Goal: Information Seeking & Learning: Learn about a topic

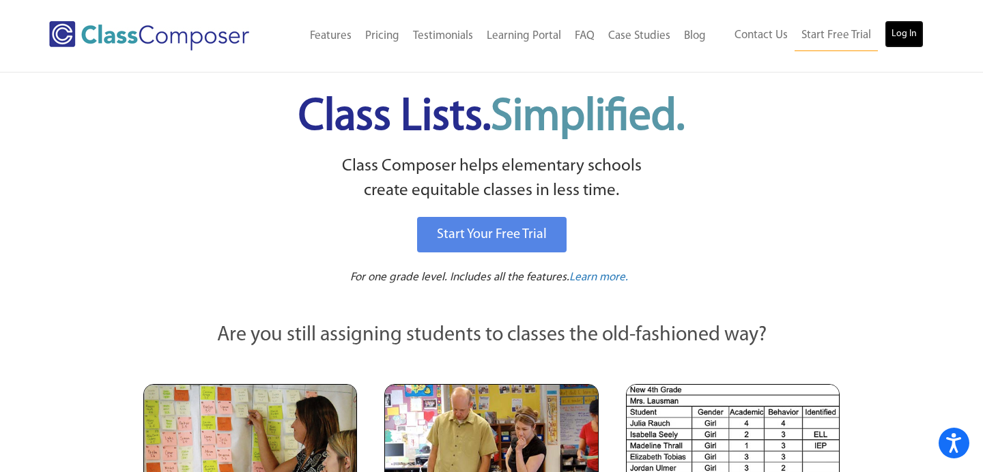
click at [916, 33] on link "Log In" at bounding box center [904, 33] width 39 height 27
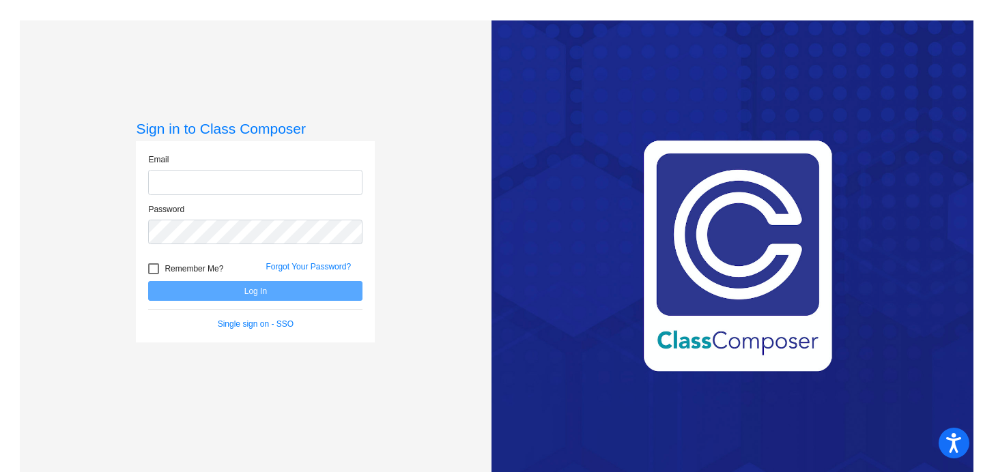
type input "[EMAIL_ADDRESS][PERSON_NAME][DOMAIN_NAME]"
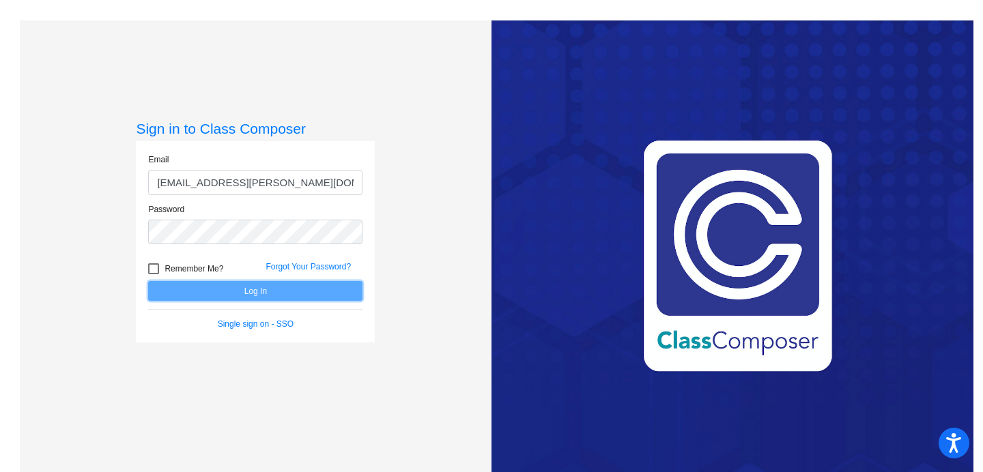
click at [272, 292] on button "Log In" at bounding box center [255, 291] width 214 height 20
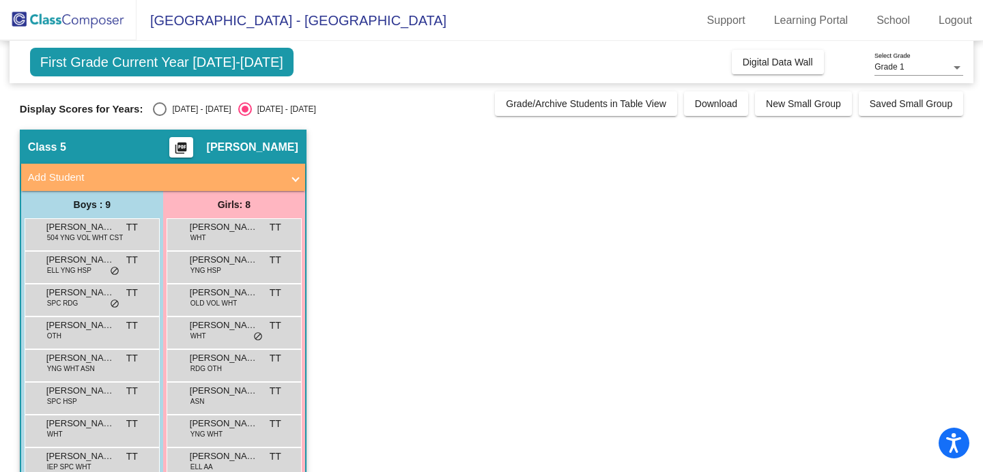
click at [163, 110] on div "Select an option" at bounding box center [160, 109] width 14 height 14
click at [160, 116] on input "2024 - 2025" at bounding box center [159, 116] width 1 height 1
radio input "true"
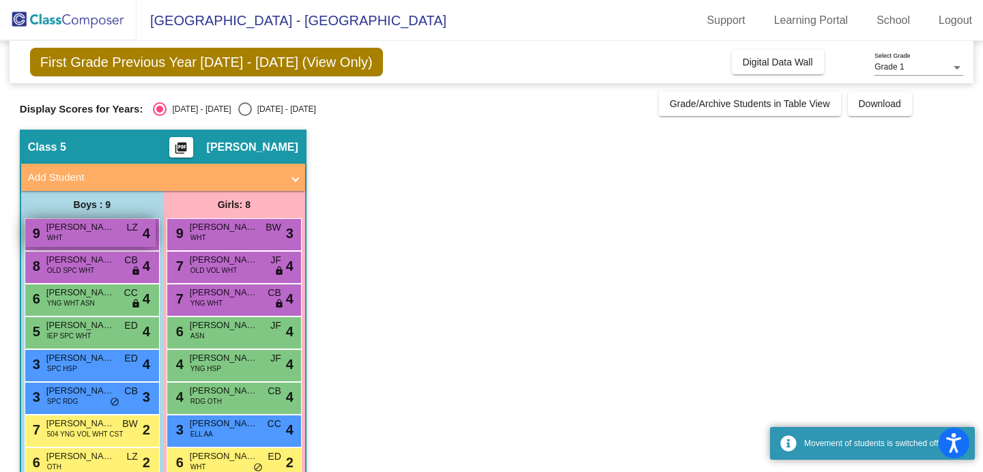
scroll to position [63, 0]
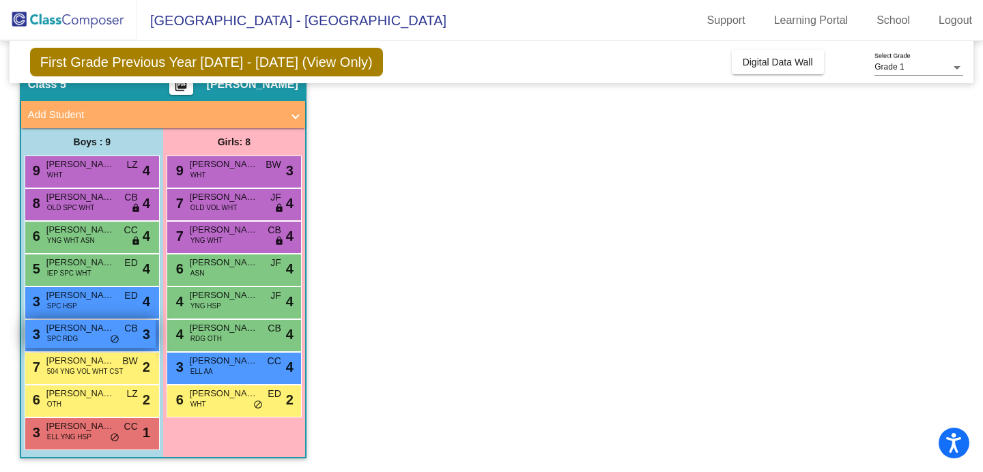
click at [93, 343] on div "3 Grant Shimek SPC RDG CB lock do_not_disturb_alt 3" at bounding box center [90, 334] width 130 height 28
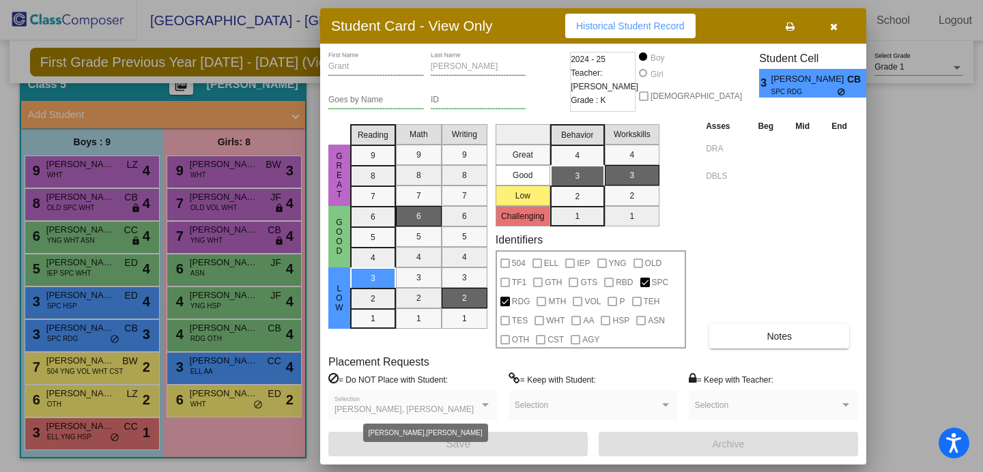
click at [482, 404] on div at bounding box center [485, 404] width 7 height 3
click at [486, 405] on div at bounding box center [485, 404] width 7 height 3
click at [831, 24] on icon "button" at bounding box center [834, 27] width 8 height 10
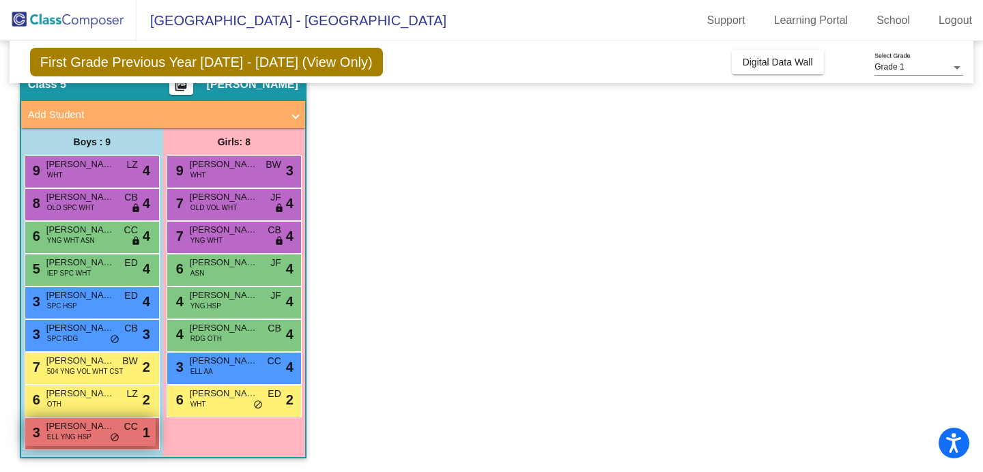
click at [113, 433] on span "do_not_disturb_alt" at bounding box center [115, 438] width 10 height 11
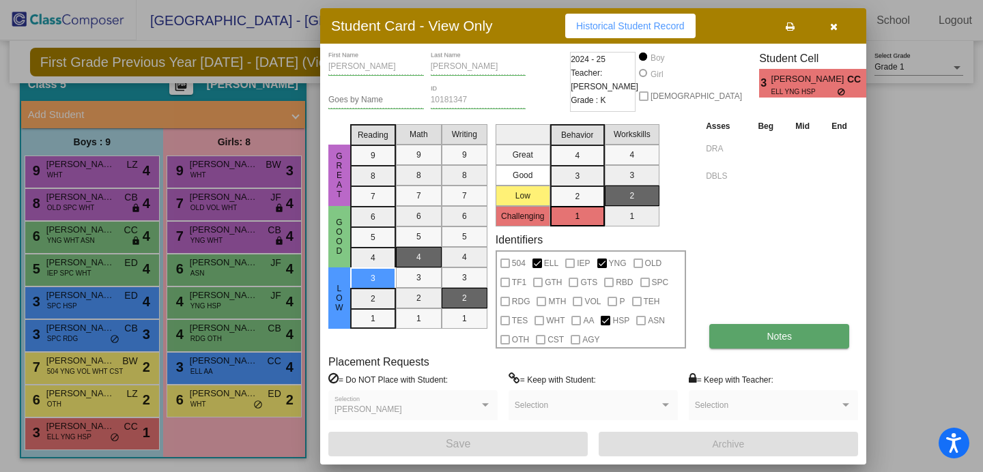
click at [794, 330] on button "Notes" at bounding box center [779, 336] width 140 height 25
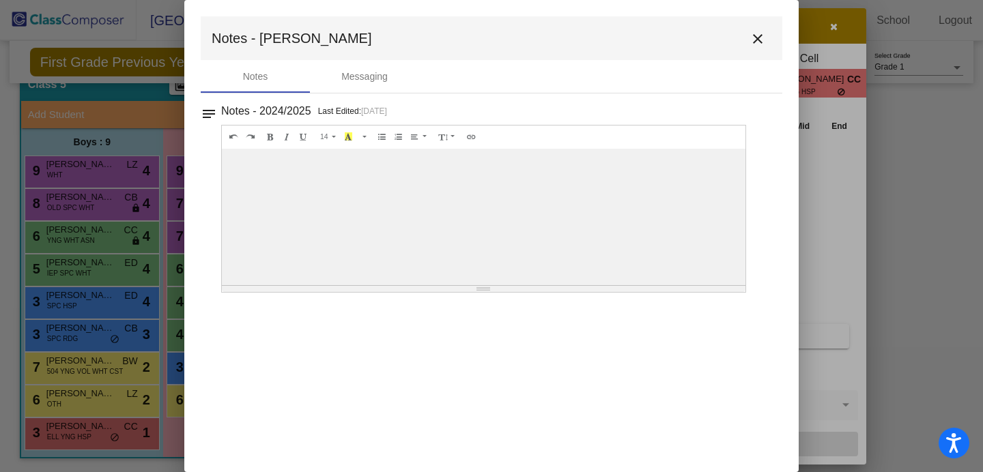
click at [756, 39] on mat-icon "close" at bounding box center [757, 39] width 16 height 16
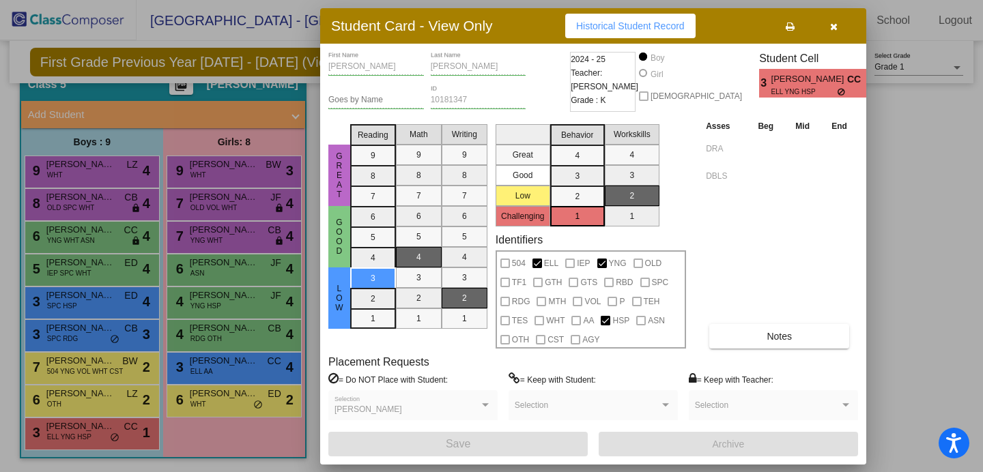
click at [831, 25] on icon "button" at bounding box center [834, 27] width 8 height 10
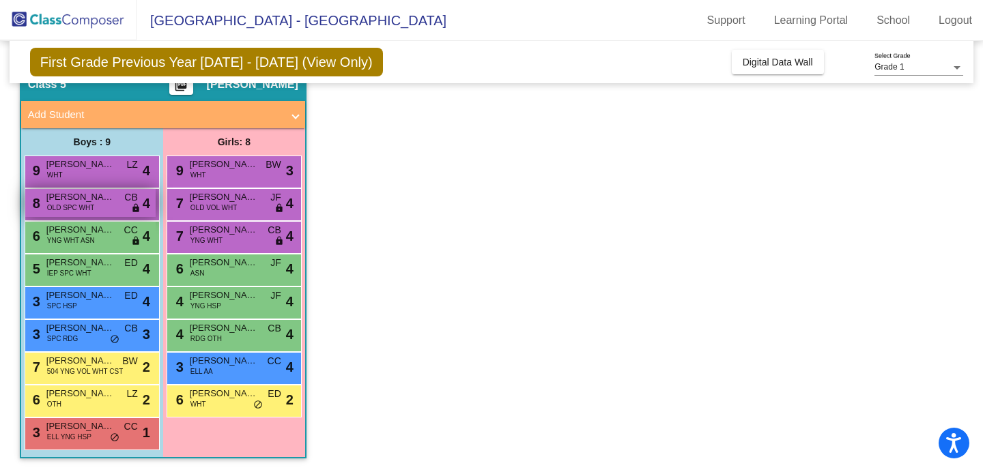
click at [70, 210] on span "OLD SPC WHT" at bounding box center [70, 208] width 47 height 10
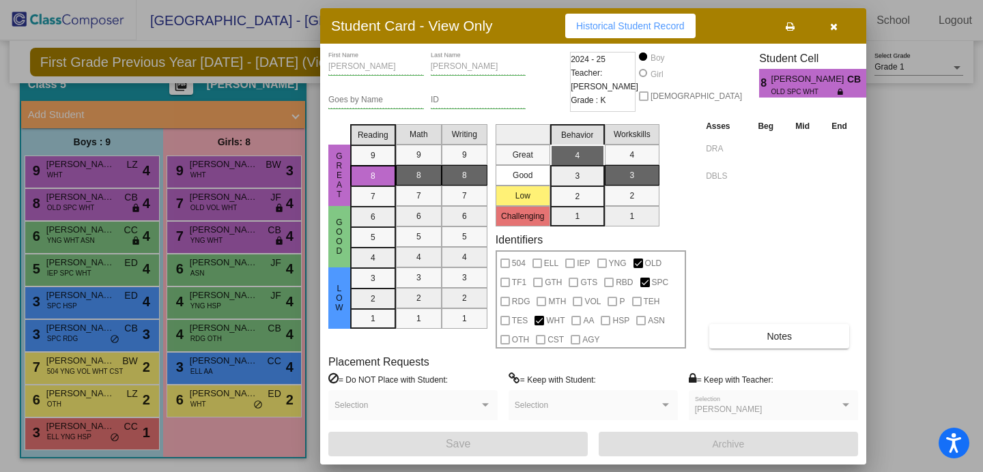
click at [836, 29] on icon "button" at bounding box center [834, 27] width 8 height 10
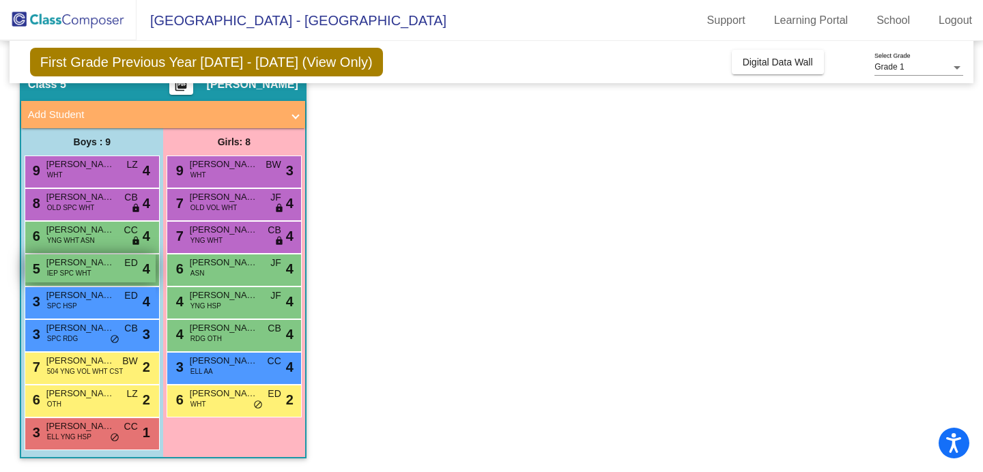
click at [113, 276] on div "5 Taner Celik IEP SPC WHT ED lock do_not_disturb_alt 4" at bounding box center [90, 269] width 130 height 28
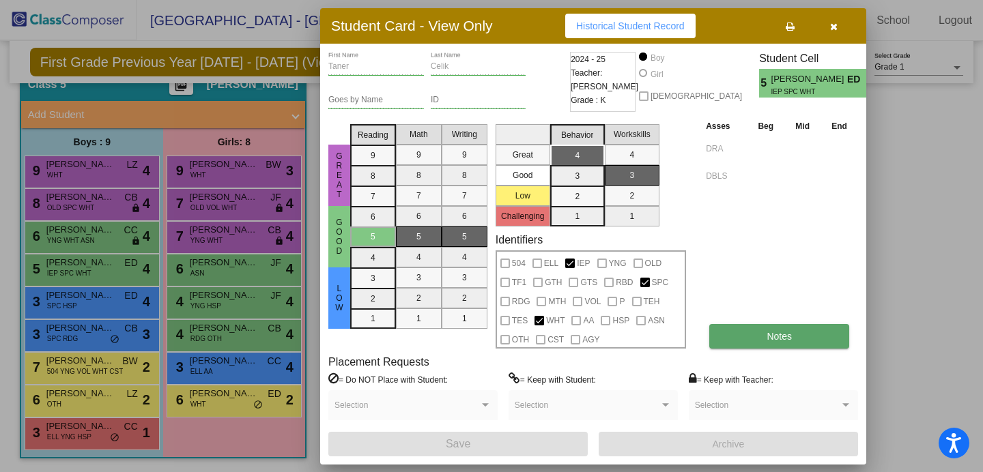
click at [809, 334] on button "Notes" at bounding box center [779, 336] width 140 height 25
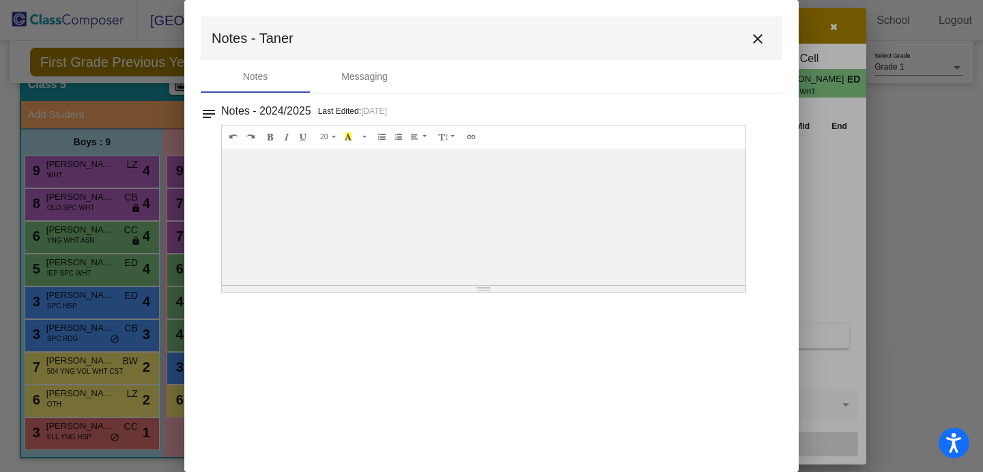
click at [751, 35] on mat-icon "close" at bounding box center [757, 39] width 16 height 16
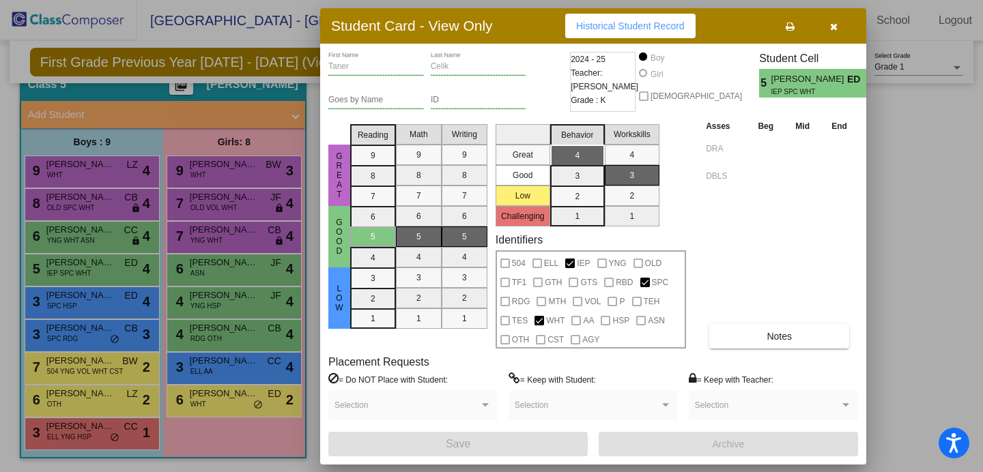
click at [836, 27] on icon "button" at bounding box center [834, 27] width 8 height 10
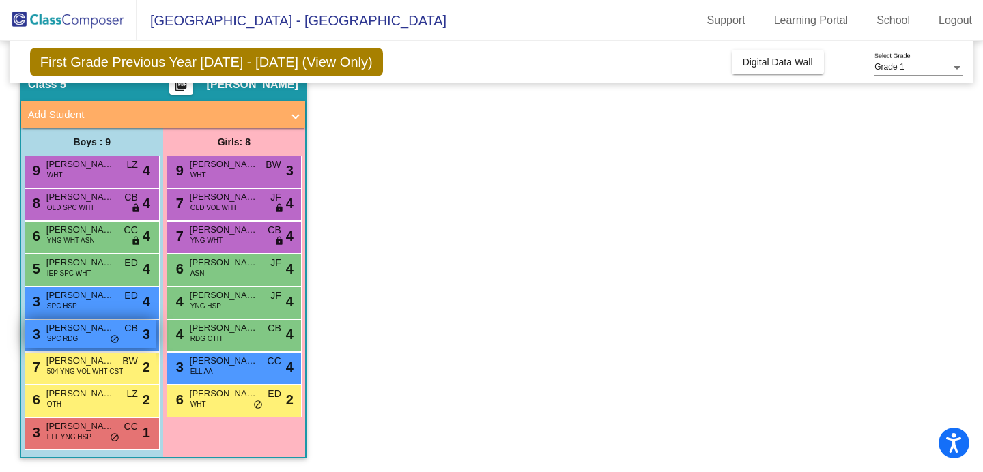
click at [81, 341] on div "3 Grant Shimek SPC RDG CB lock do_not_disturb_alt 3" at bounding box center [90, 334] width 130 height 28
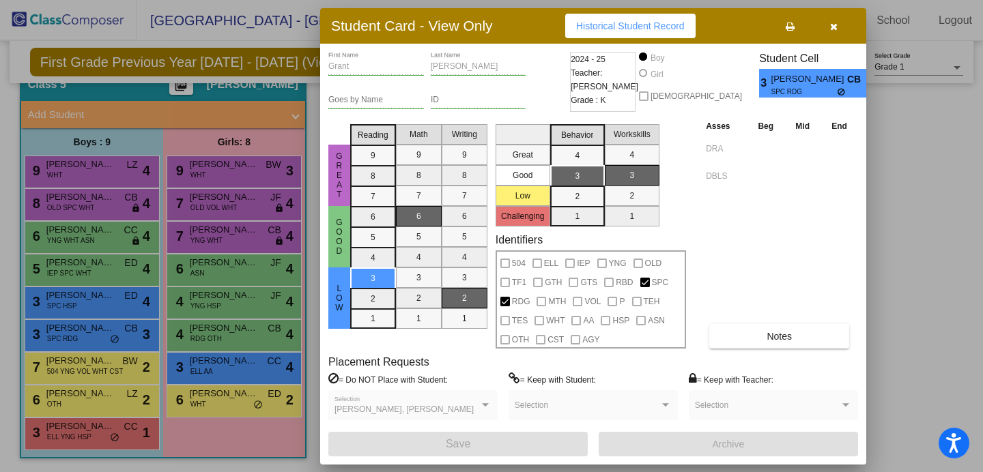
click at [831, 23] on icon "button" at bounding box center [834, 27] width 8 height 10
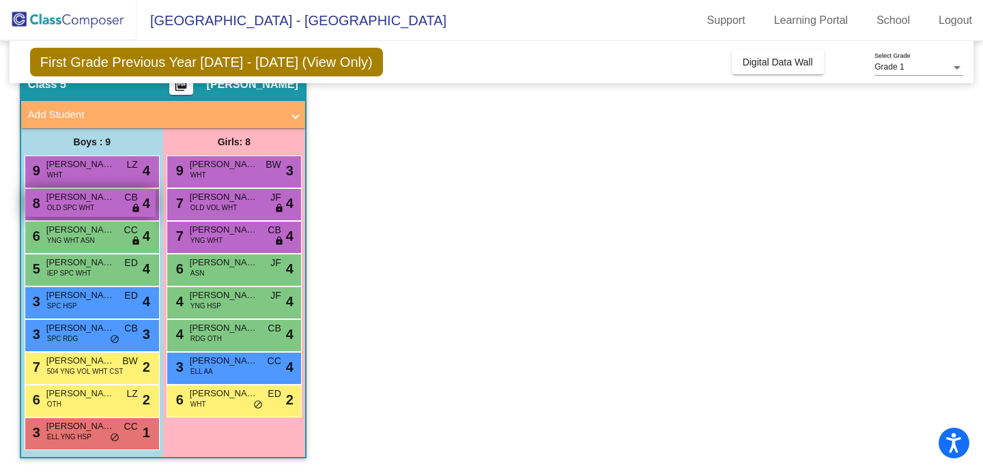
click at [56, 200] on span "Theodore Scott" at bounding box center [80, 197] width 68 height 14
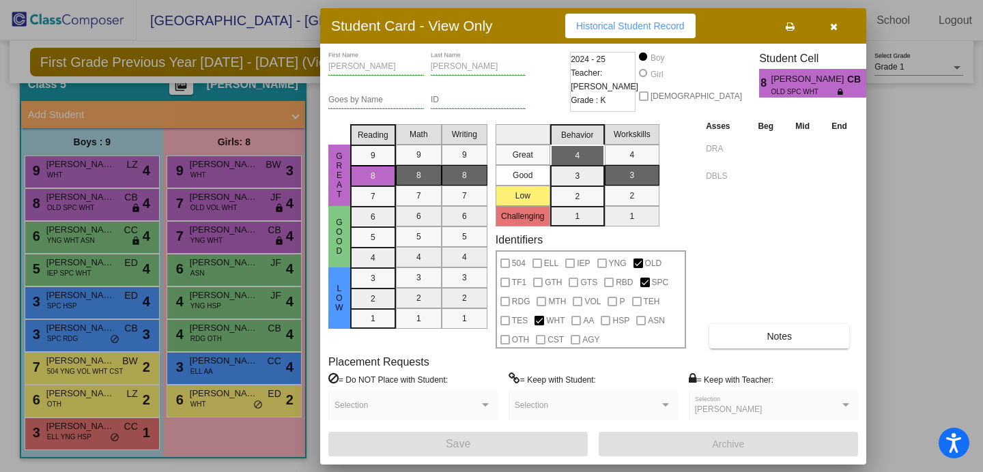
click at [836, 29] on icon "button" at bounding box center [834, 27] width 8 height 10
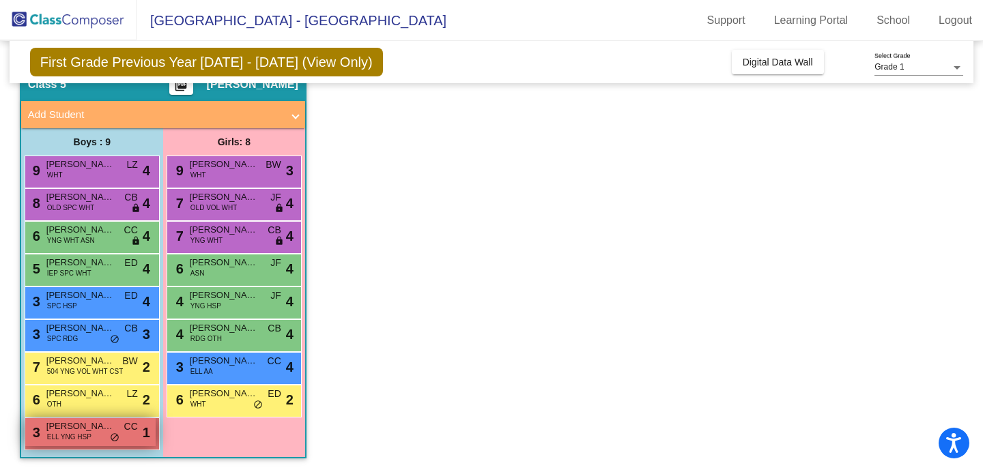
click at [82, 430] on span "Giordano Cleffi" at bounding box center [80, 427] width 68 height 14
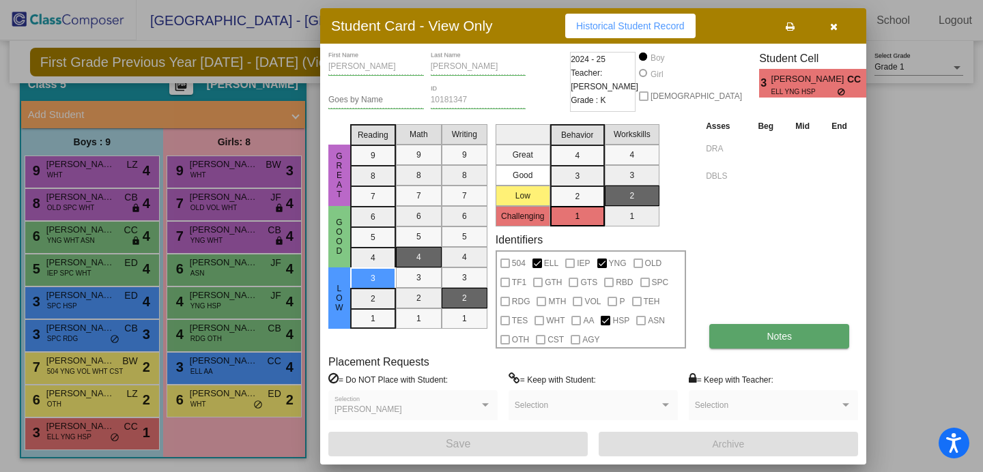
click at [781, 339] on span "Notes" at bounding box center [778, 336] width 25 height 11
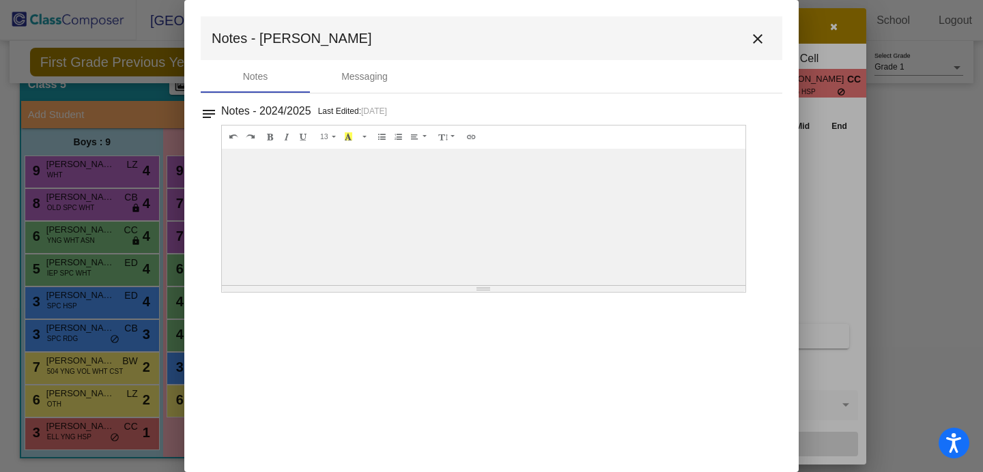
click at [760, 37] on mat-icon "close" at bounding box center [757, 39] width 16 height 16
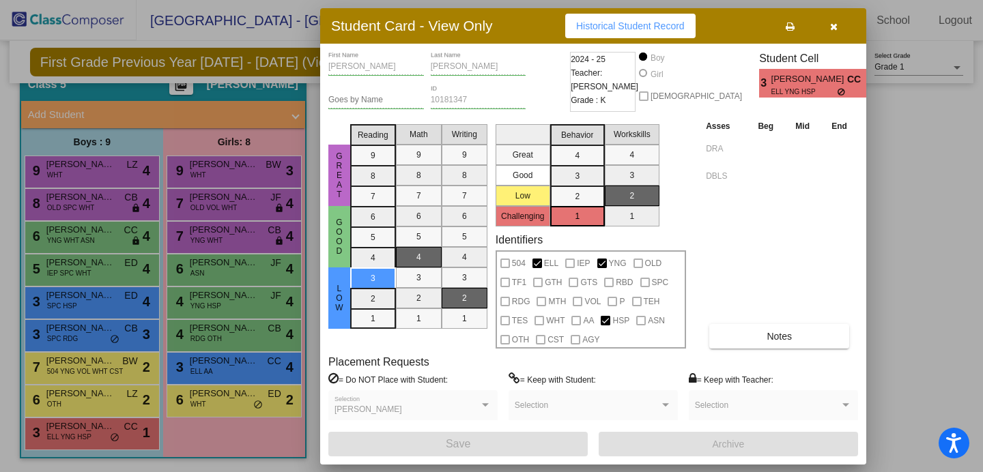
click at [833, 25] on icon "button" at bounding box center [834, 27] width 8 height 10
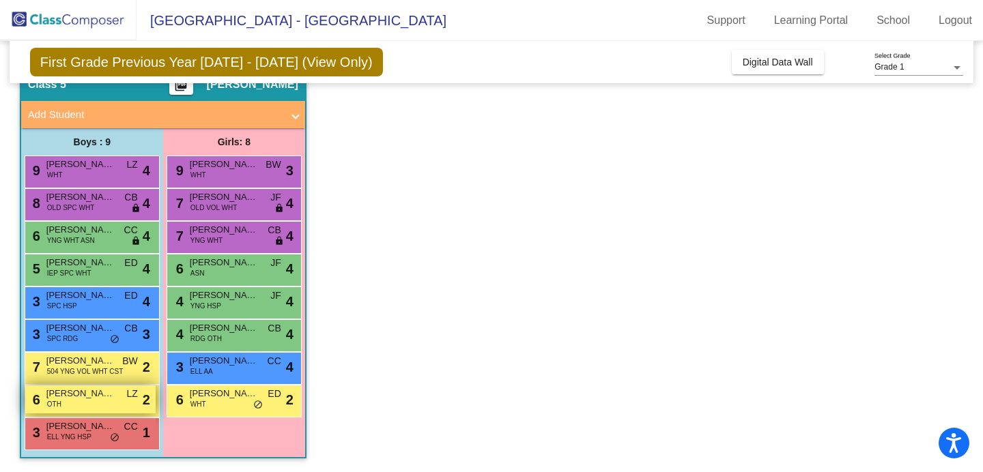
click at [96, 398] on span "Kourosh Asadian" at bounding box center [80, 394] width 68 height 14
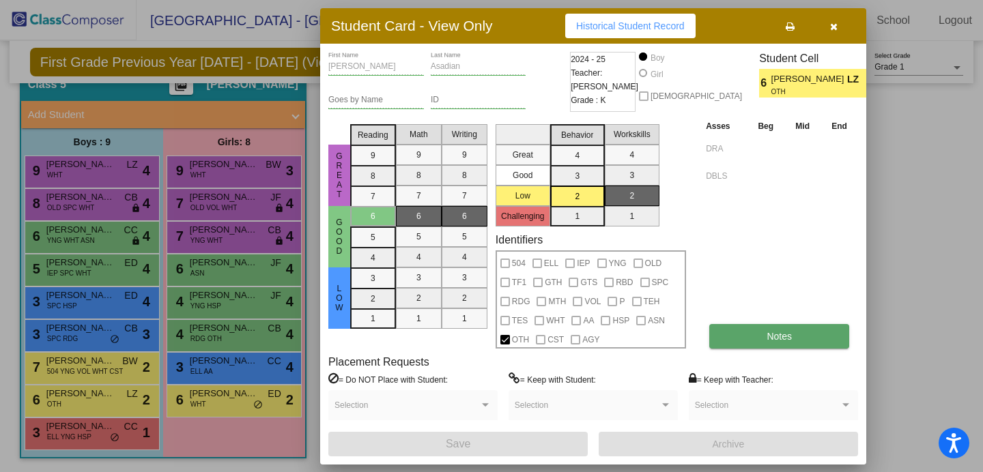
click at [774, 336] on span "Notes" at bounding box center [778, 336] width 25 height 11
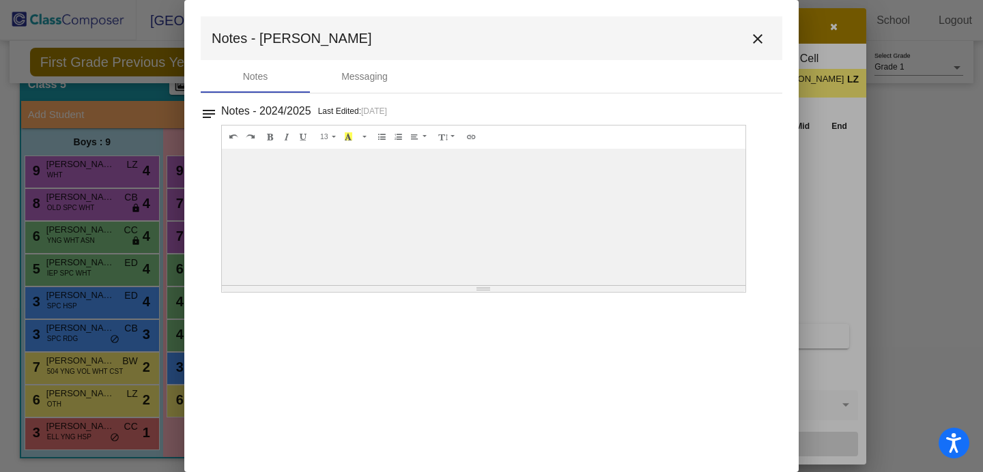
click at [763, 38] on mat-icon "close" at bounding box center [757, 39] width 16 height 16
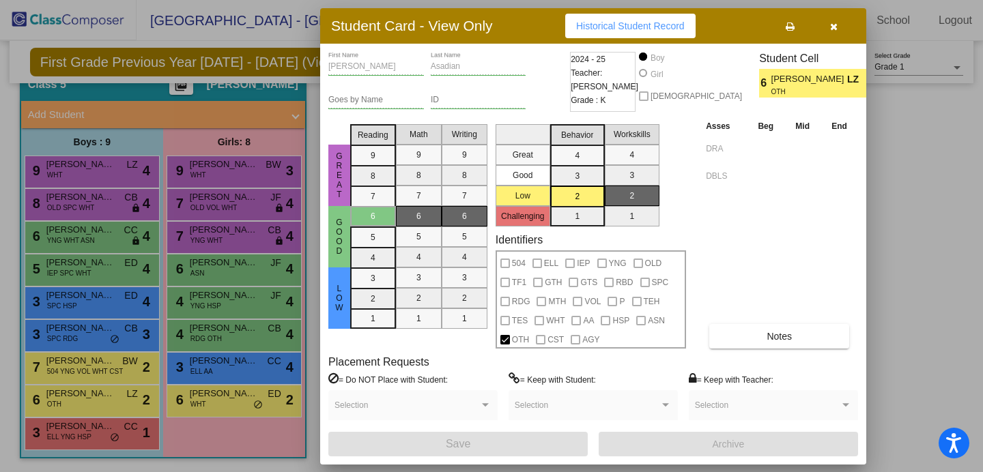
click at [835, 24] on icon "button" at bounding box center [834, 27] width 8 height 10
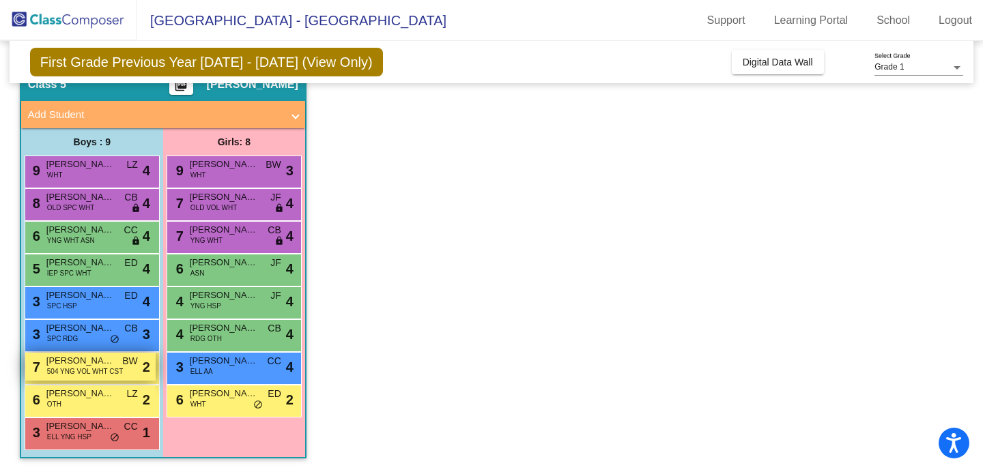
click at [98, 365] on span "Finn Jackson" at bounding box center [80, 361] width 68 height 14
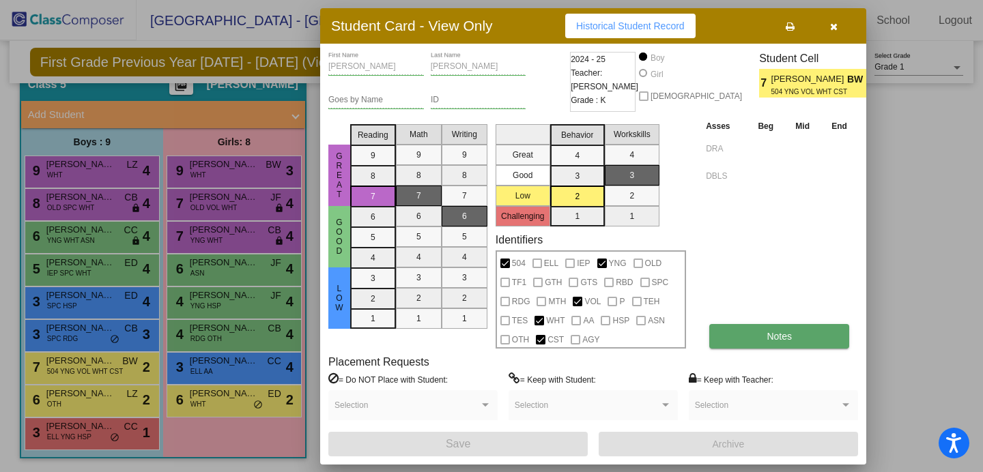
click at [775, 335] on span "Notes" at bounding box center [778, 336] width 25 height 11
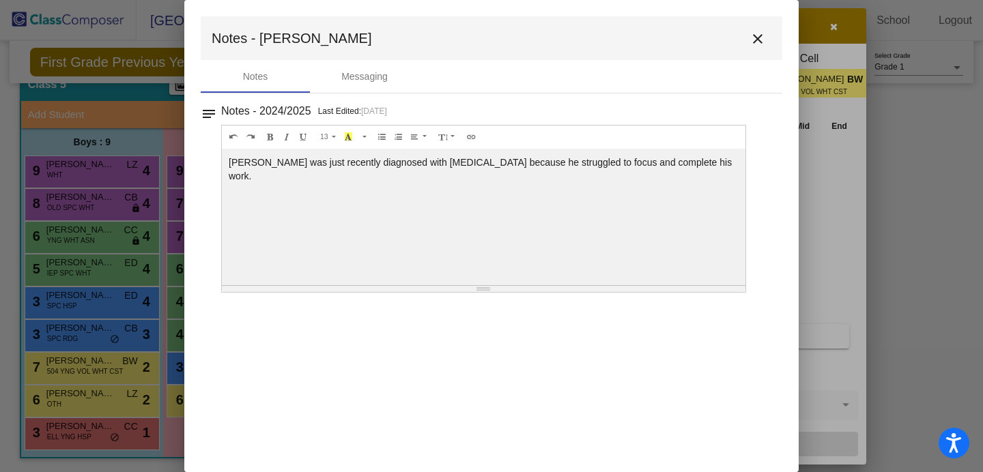
click at [83, 336] on div at bounding box center [491, 236] width 983 height 472
click at [760, 39] on mat-icon "close" at bounding box center [757, 39] width 16 height 16
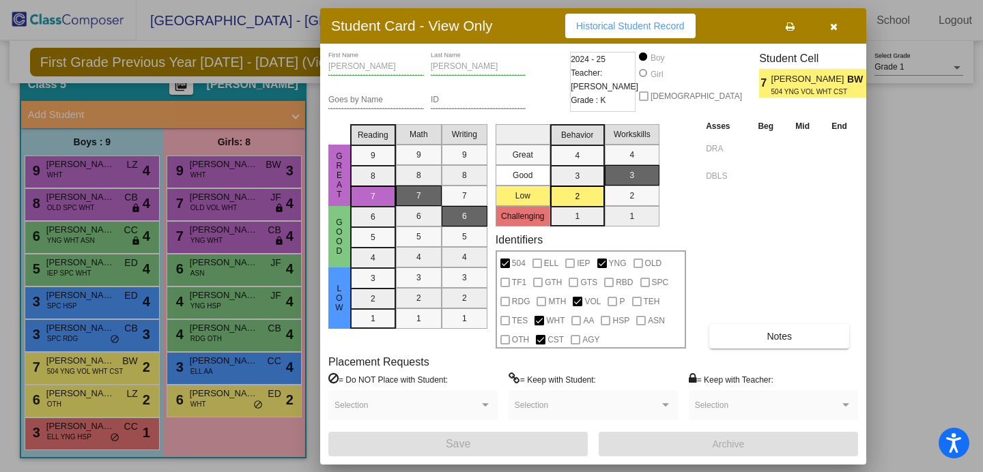
click at [76, 343] on div at bounding box center [491, 236] width 983 height 472
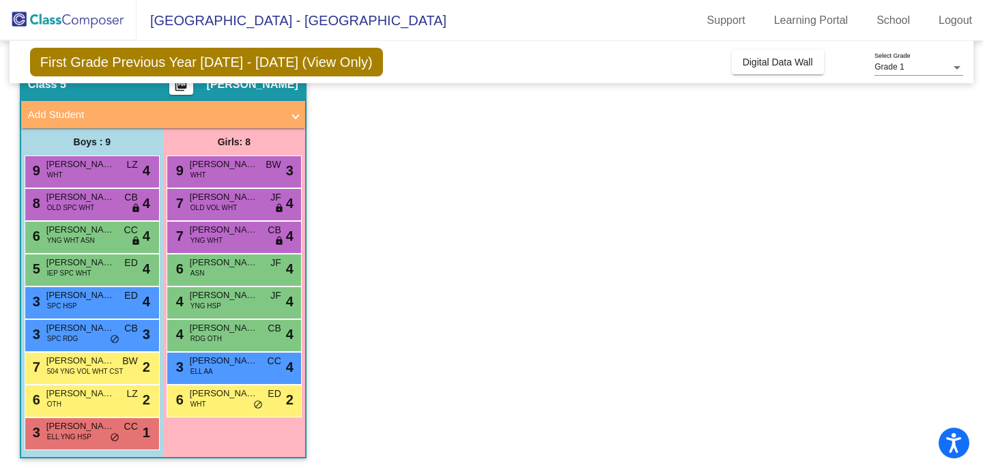
click at [76, 343] on span "SPC RDG" at bounding box center [62, 339] width 31 height 10
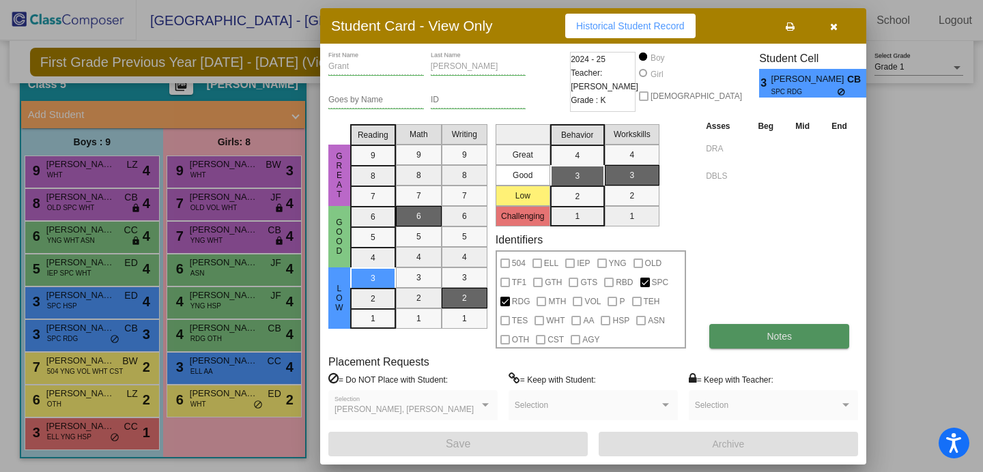
click at [765, 338] on button "Notes" at bounding box center [779, 336] width 140 height 25
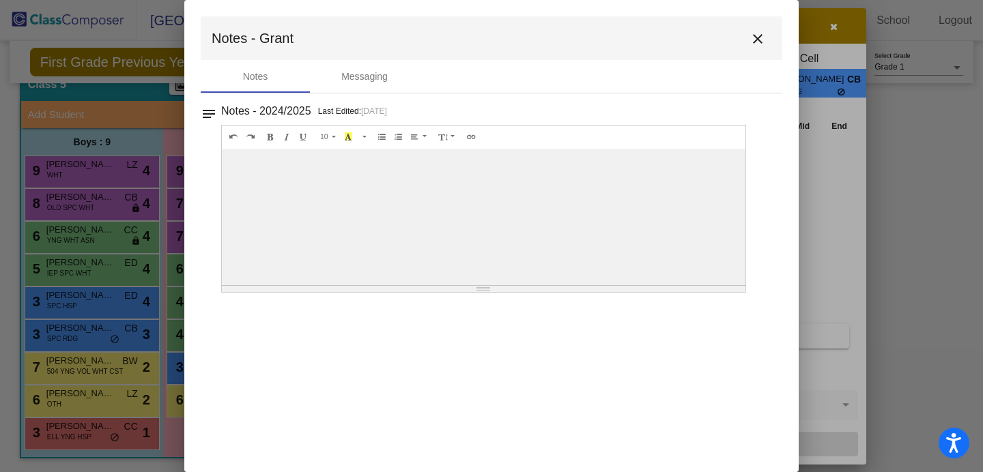
click at [760, 40] on mat-icon "close" at bounding box center [757, 39] width 16 height 16
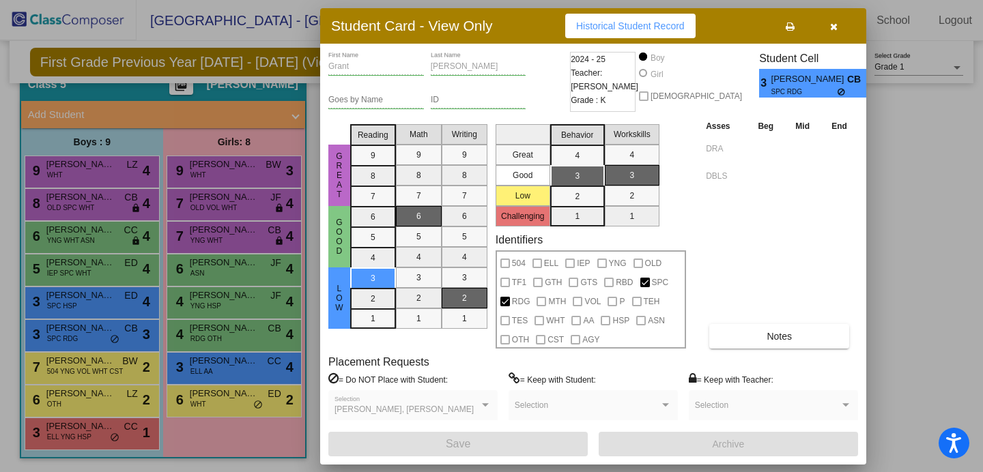
click at [106, 300] on div at bounding box center [491, 236] width 983 height 472
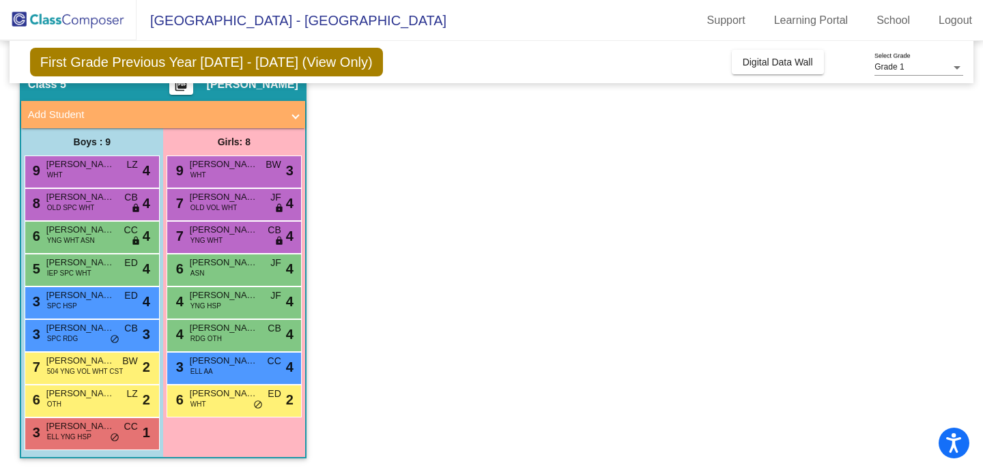
click at [106, 300] on span "Oliver Franco-Solis" at bounding box center [80, 296] width 68 height 14
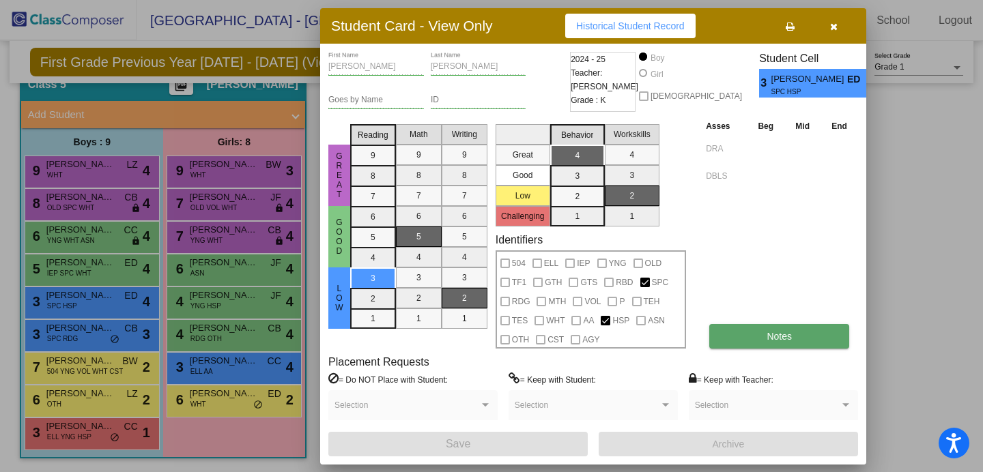
click at [768, 332] on span "Notes" at bounding box center [778, 336] width 25 height 11
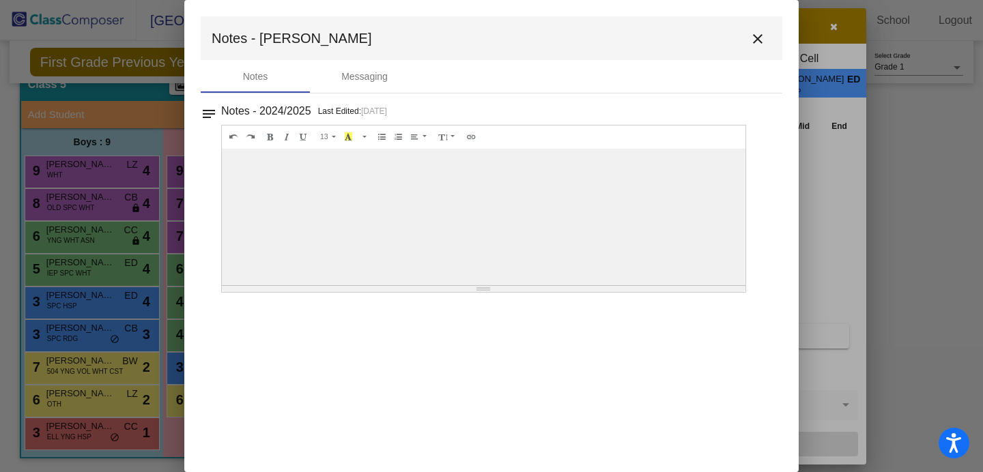
click at [759, 34] on mat-icon "close" at bounding box center [757, 39] width 16 height 16
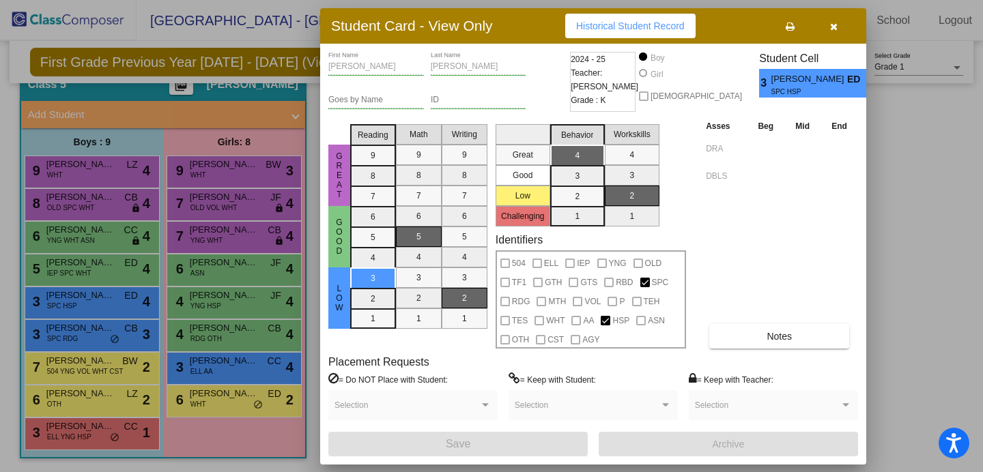
click at [77, 271] on div at bounding box center [491, 236] width 983 height 472
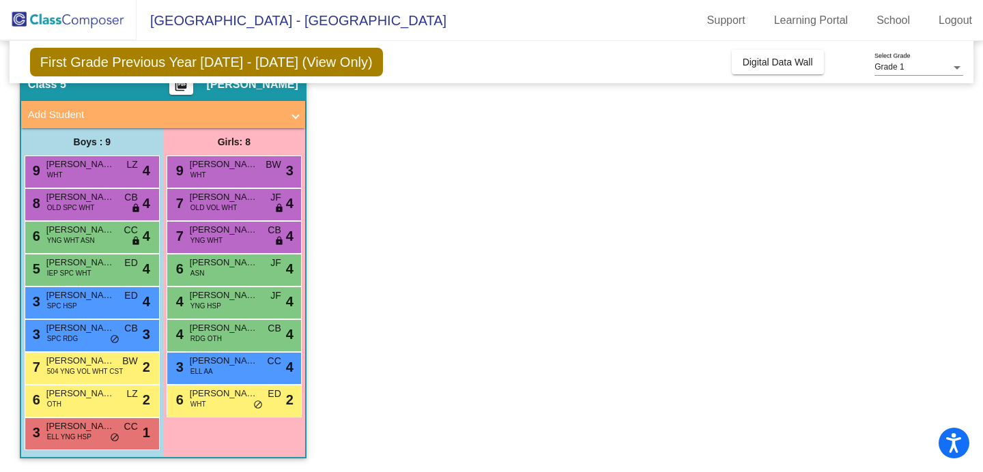
click at [77, 271] on span "IEP SPC WHT" at bounding box center [69, 273] width 44 height 10
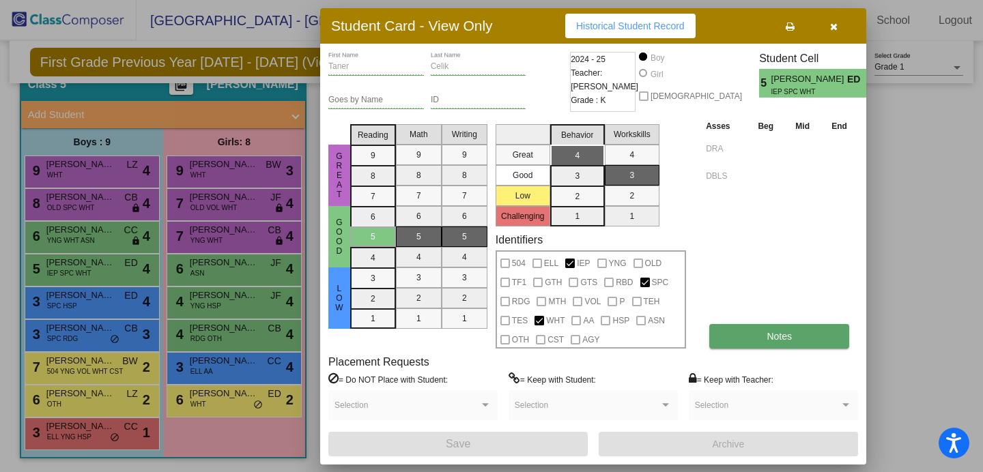
click at [779, 338] on span "Notes" at bounding box center [778, 336] width 25 height 11
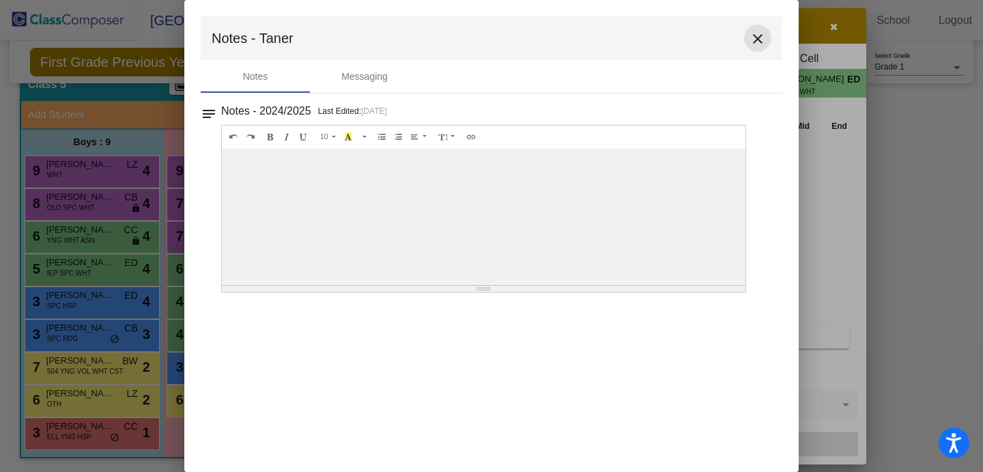
click at [756, 41] on mat-icon "close" at bounding box center [757, 39] width 16 height 16
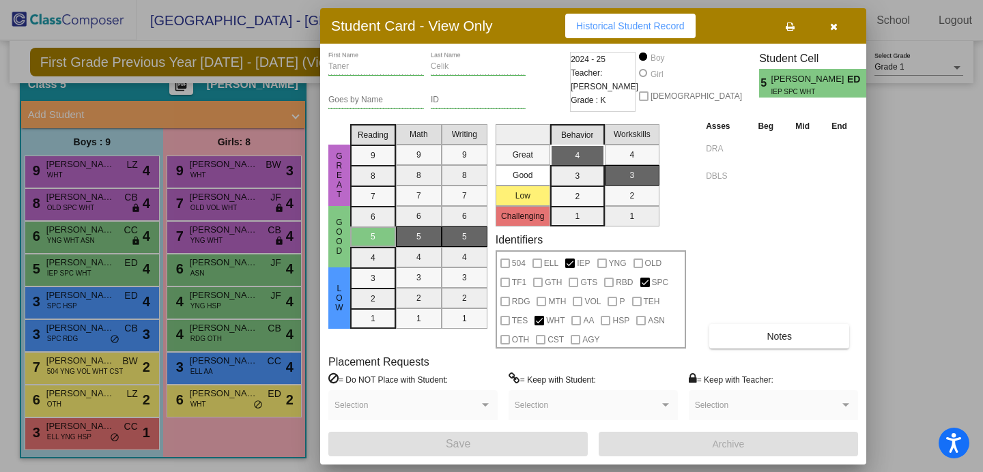
click at [76, 233] on div at bounding box center [491, 236] width 983 height 472
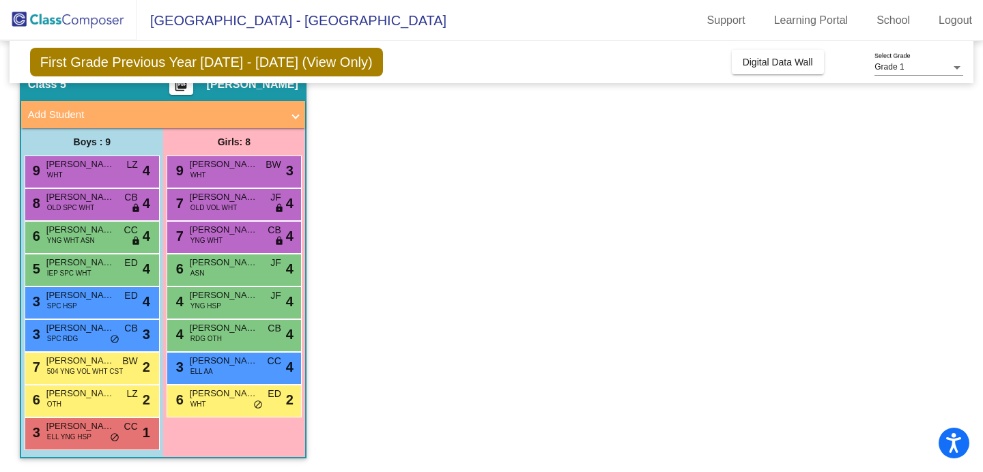
click at [76, 233] on span "Nathan Danyal" at bounding box center [80, 230] width 68 height 14
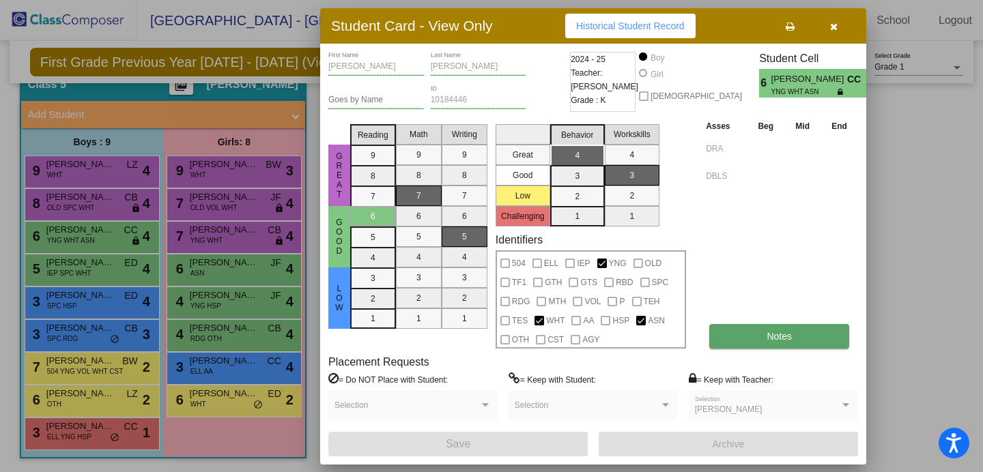
click at [775, 340] on span "Notes" at bounding box center [778, 336] width 25 height 11
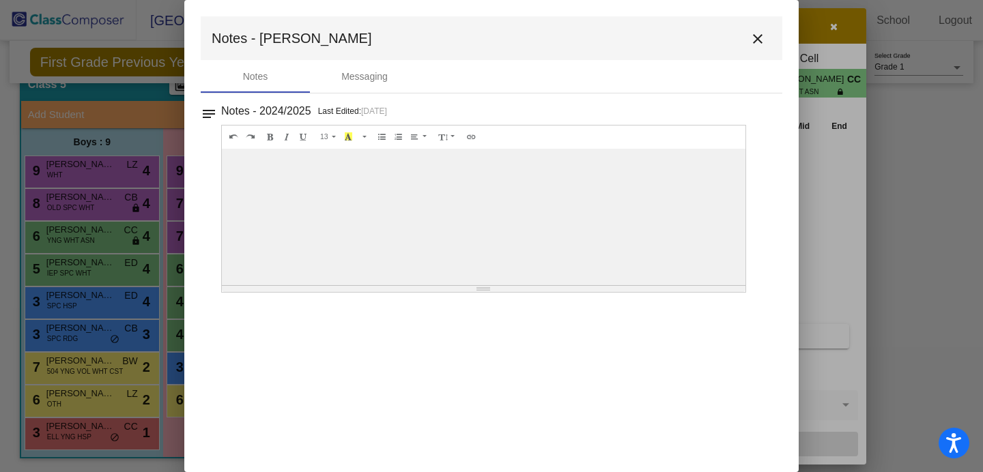
click at [759, 34] on mat-icon "close" at bounding box center [757, 39] width 16 height 16
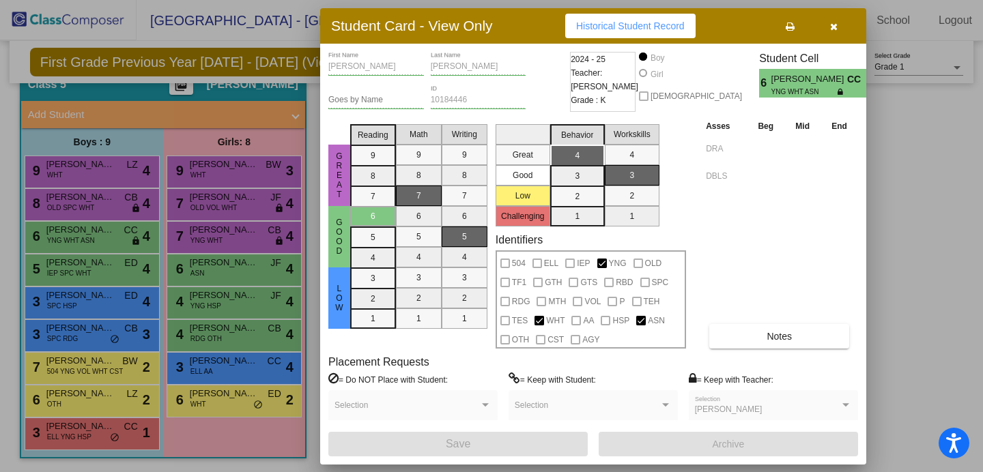
click at [72, 207] on div at bounding box center [491, 236] width 983 height 472
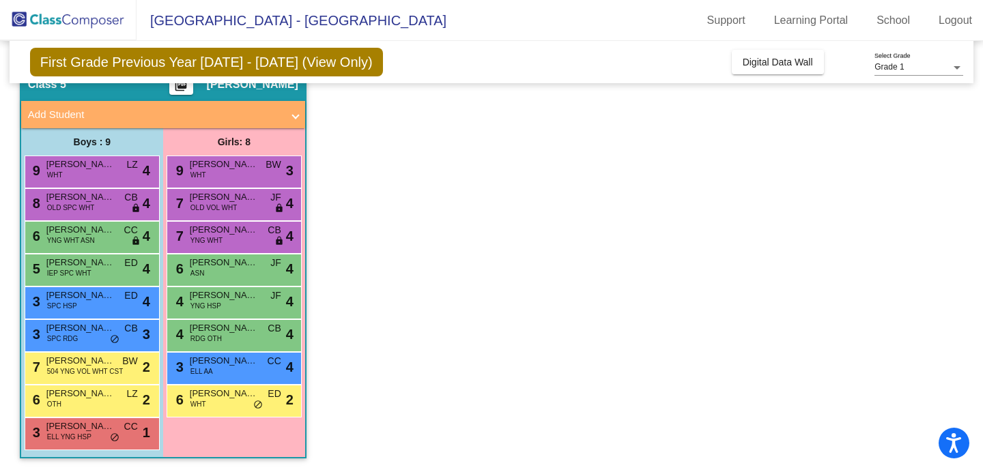
click at [72, 207] on span "OLD SPC WHT" at bounding box center [70, 208] width 47 height 10
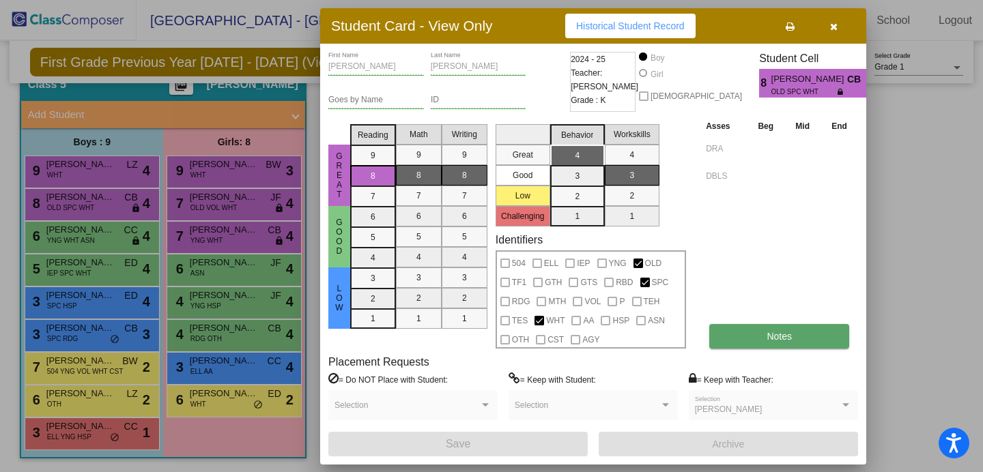
click at [794, 338] on button "Notes" at bounding box center [779, 336] width 140 height 25
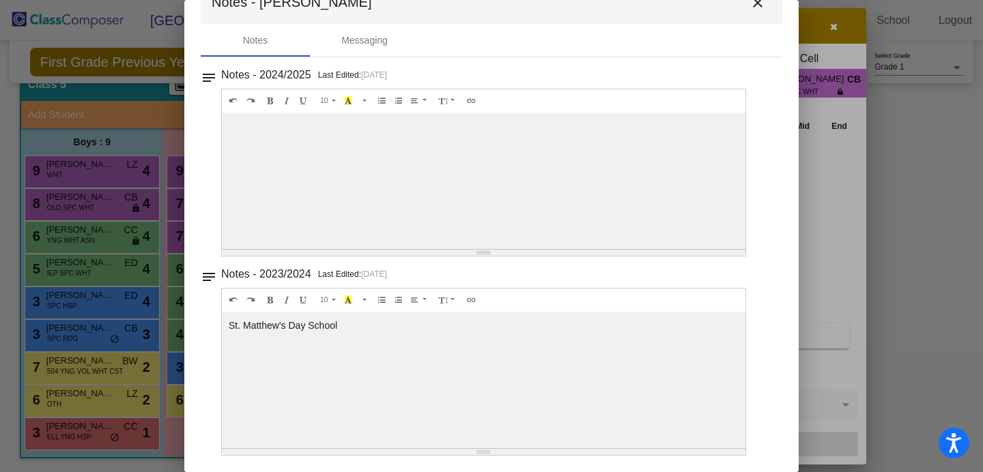
scroll to position [0, 0]
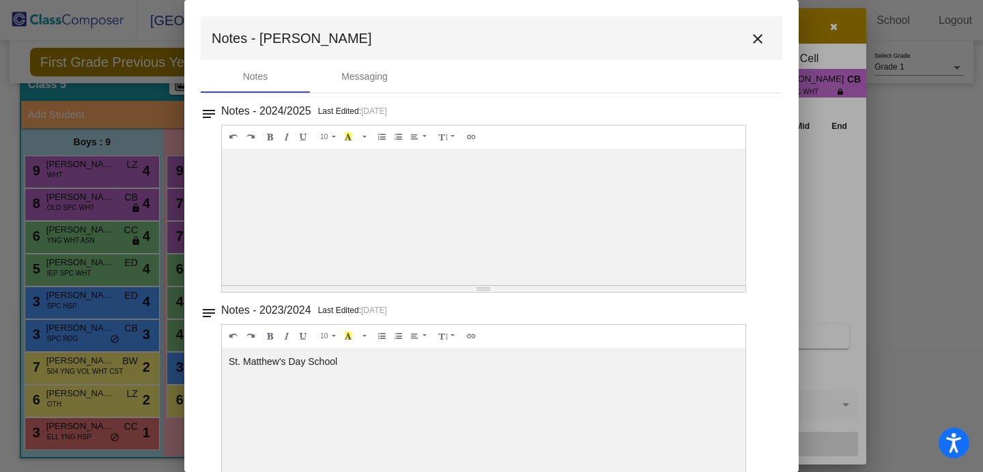
click at [749, 39] on mat-icon "close" at bounding box center [757, 39] width 16 height 16
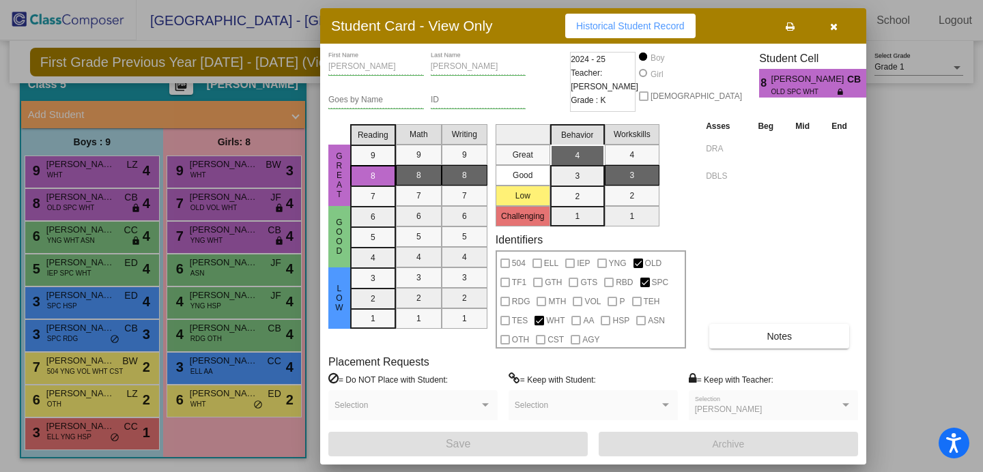
click at [68, 172] on div at bounding box center [491, 236] width 983 height 472
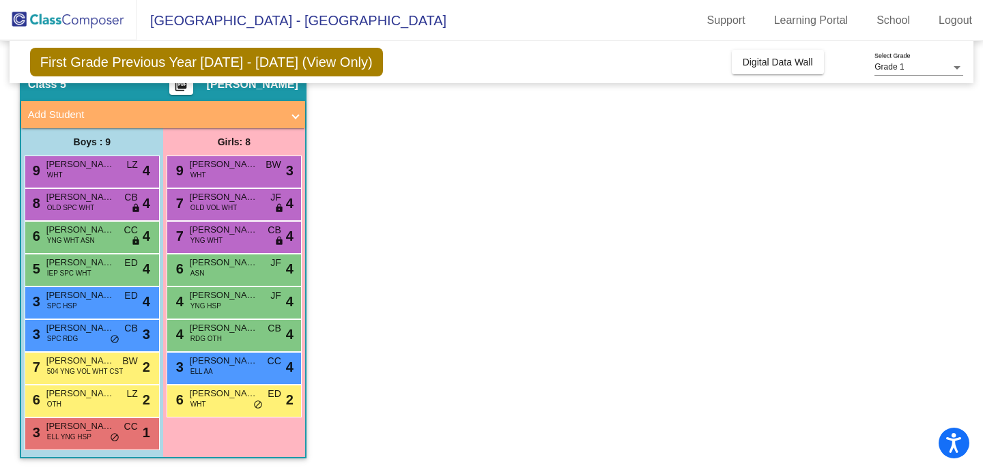
click at [68, 172] on div "9 Samuel Brown WHT LZ lock do_not_disturb_alt 4" at bounding box center [90, 170] width 130 height 28
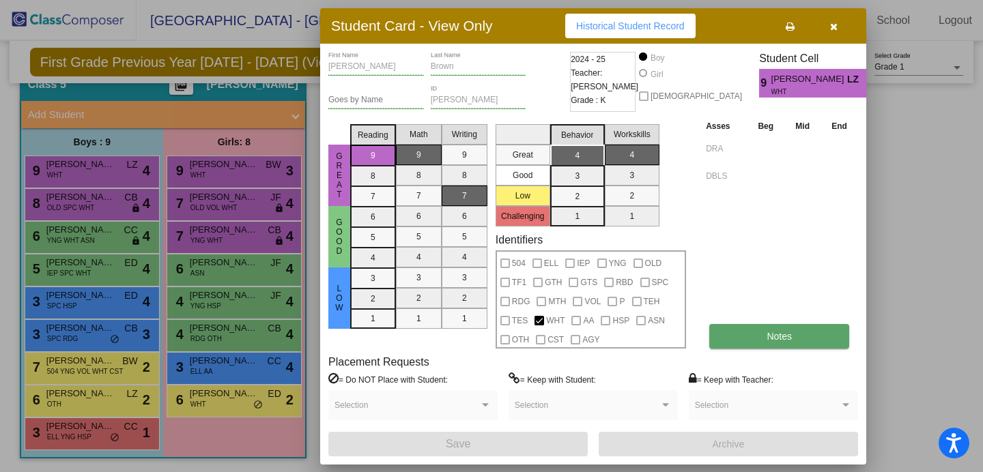
click at [779, 339] on span "Notes" at bounding box center [778, 336] width 25 height 11
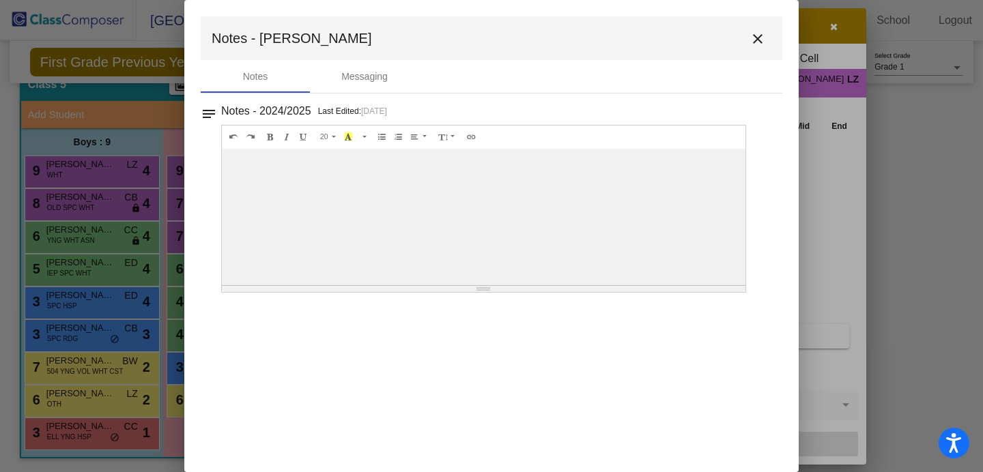
click at [754, 41] on mat-icon "close" at bounding box center [757, 39] width 16 height 16
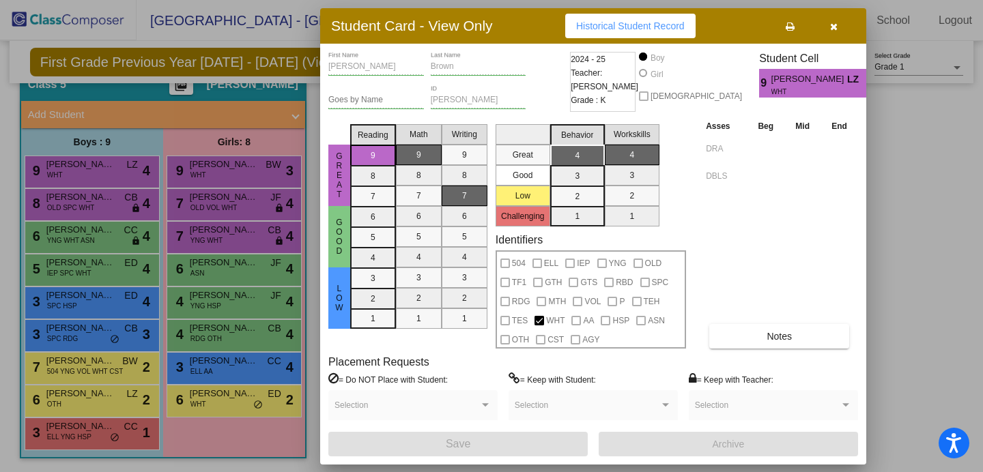
click at [218, 173] on div at bounding box center [491, 236] width 983 height 472
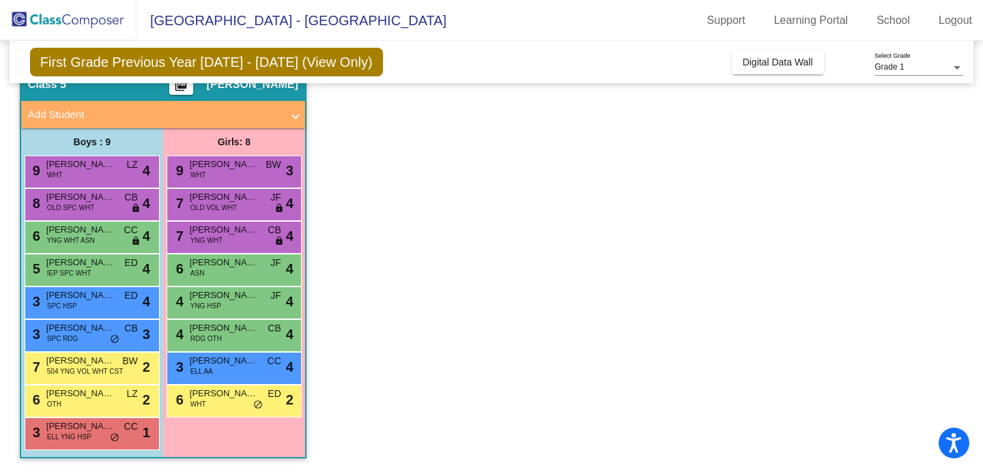
click at [218, 173] on div "9 Alex Markland WHT BW lock do_not_disturb_alt 3" at bounding box center [234, 170] width 130 height 28
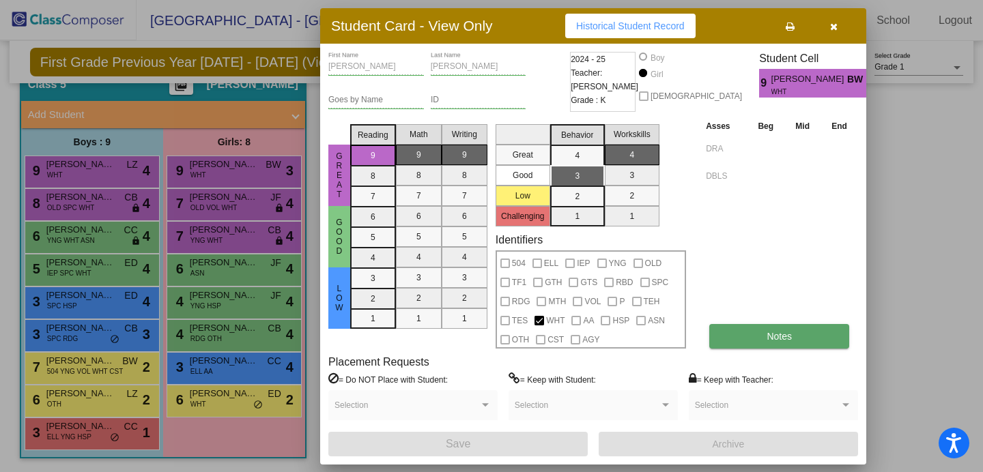
click at [769, 332] on span "Notes" at bounding box center [778, 336] width 25 height 11
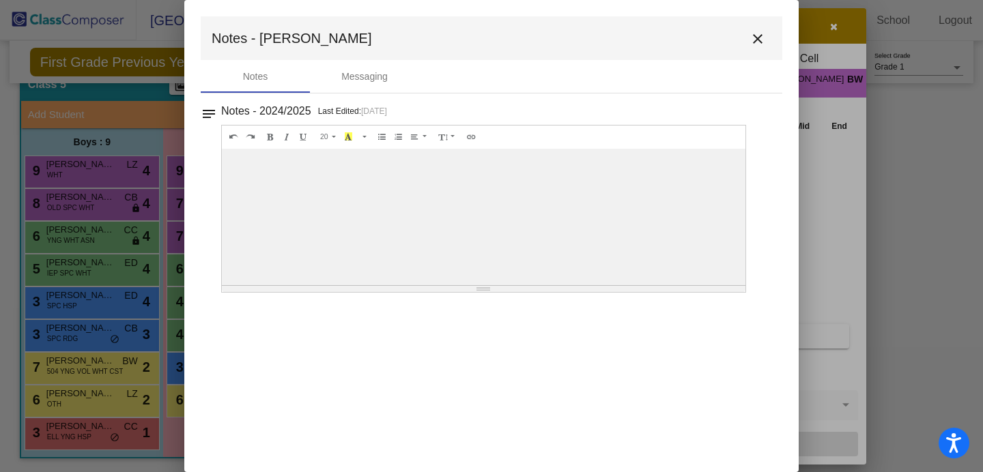
click at [757, 42] on mat-icon "close" at bounding box center [757, 39] width 16 height 16
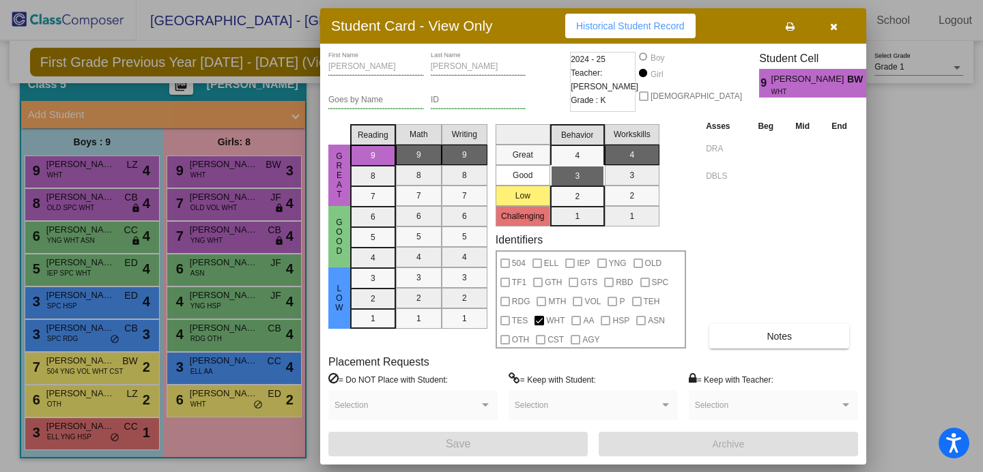
click at [233, 209] on div at bounding box center [491, 236] width 983 height 472
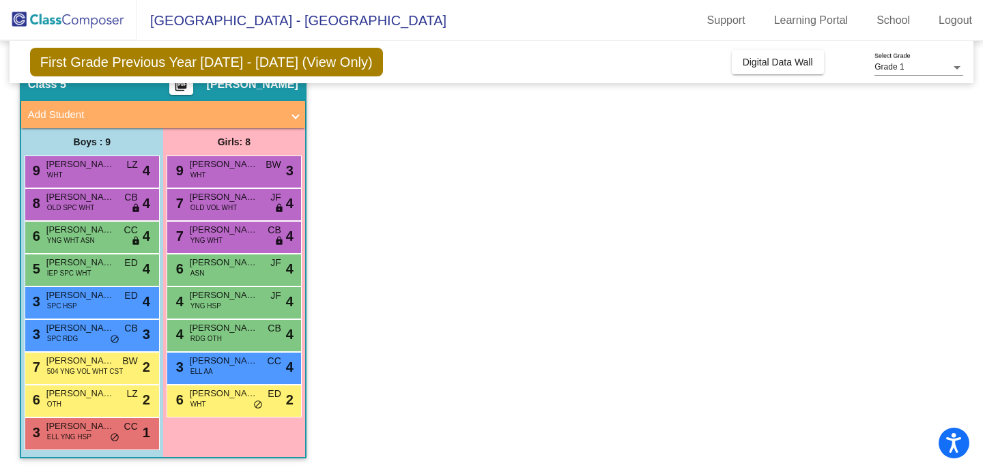
click at [233, 209] on span "OLD VOL WHT" at bounding box center [213, 208] width 47 height 10
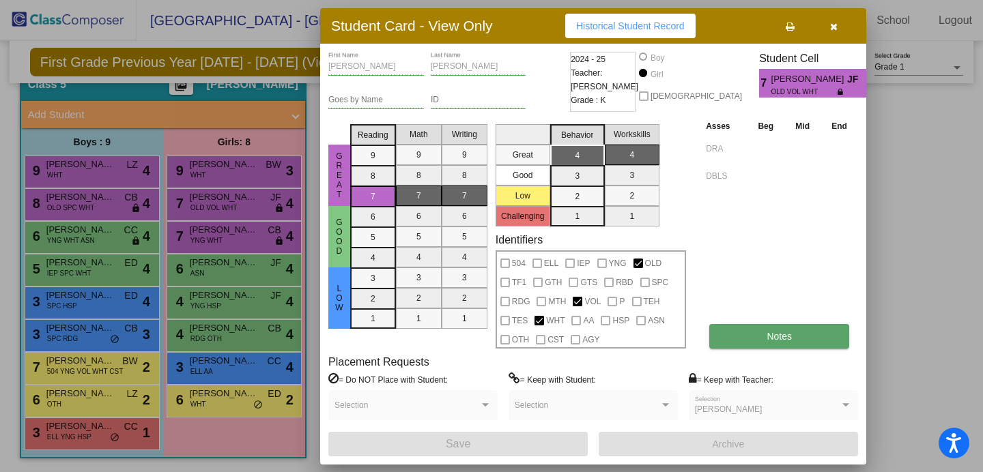
click at [774, 331] on span "Notes" at bounding box center [778, 336] width 25 height 11
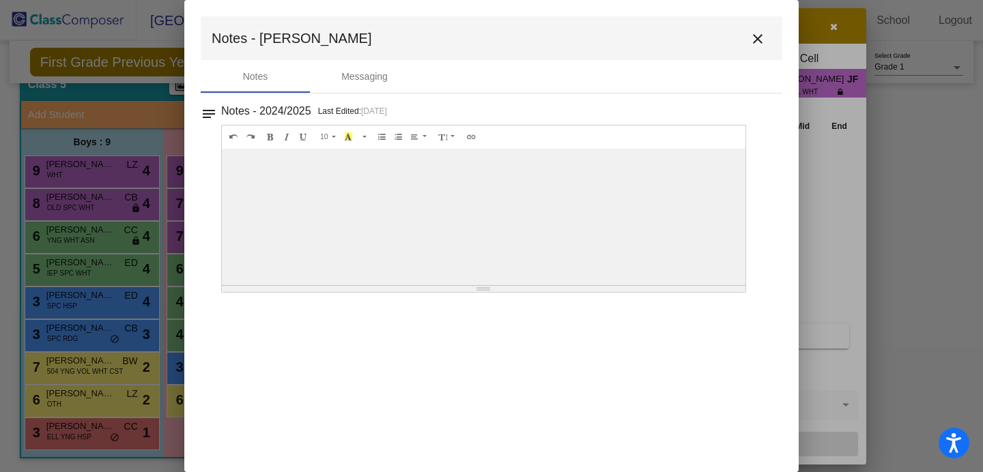
click at [754, 39] on mat-icon "close" at bounding box center [757, 39] width 16 height 16
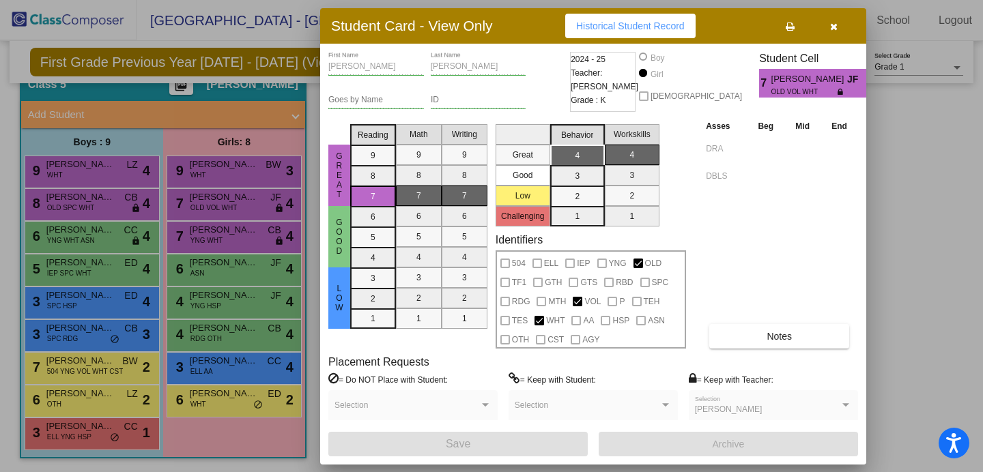
click at [213, 241] on div at bounding box center [491, 236] width 983 height 472
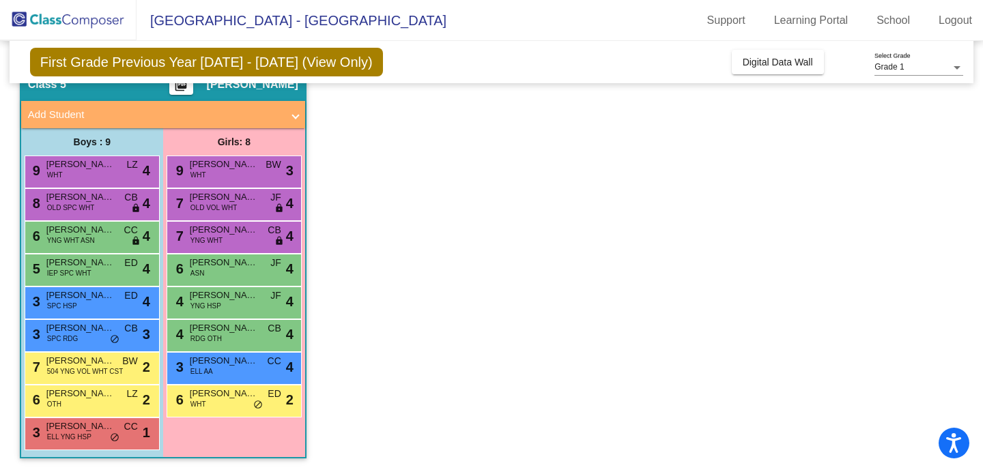
click at [213, 241] on span "YNG WHT" at bounding box center [206, 240] width 32 height 10
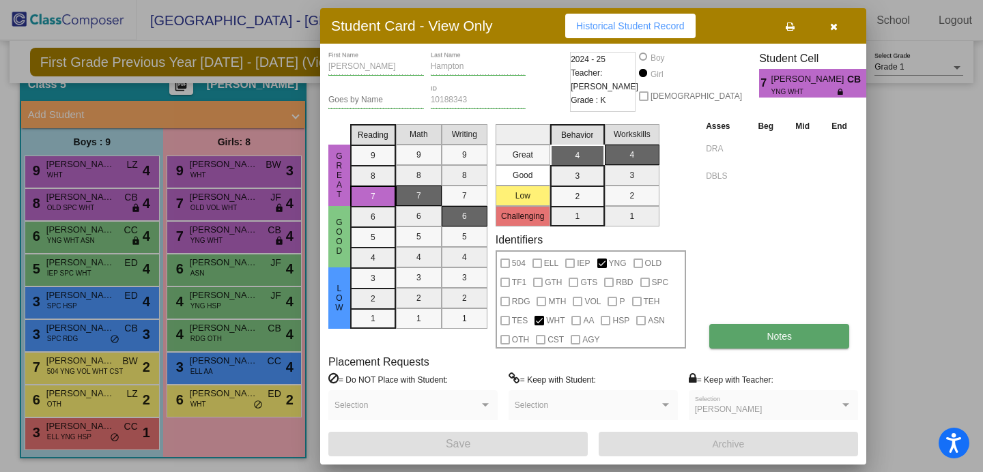
click at [783, 333] on span "Notes" at bounding box center [778, 336] width 25 height 11
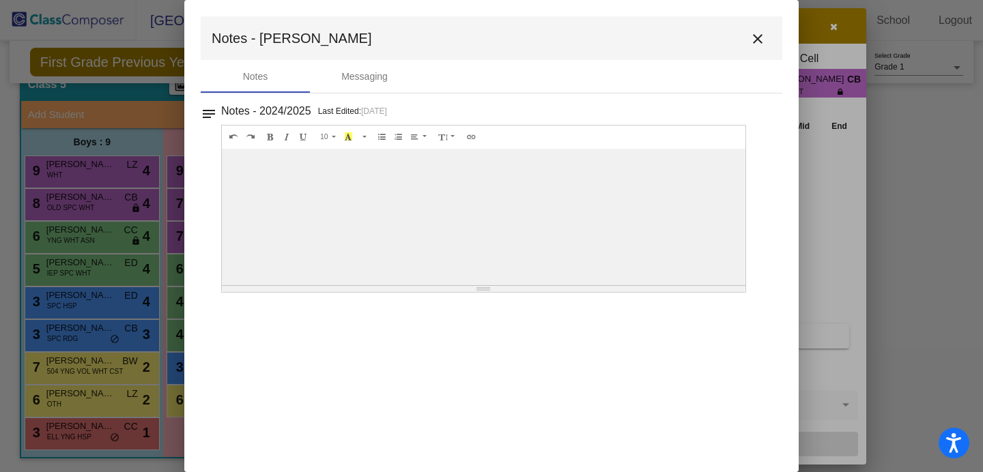
click at [758, 35] on mat-icon "close" at bounding box center [757, 39] width 16 height 16
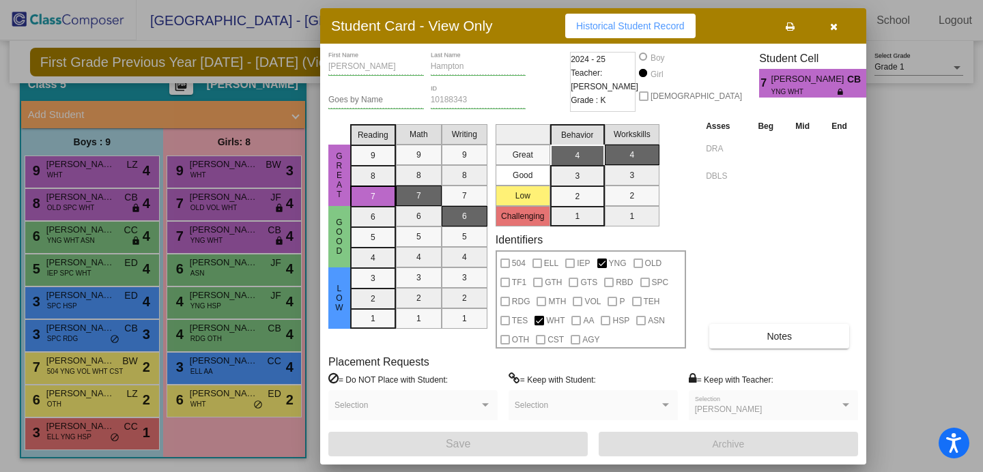
click at [214, 270] on div at bounding box center [491, 236] width 983 height 472
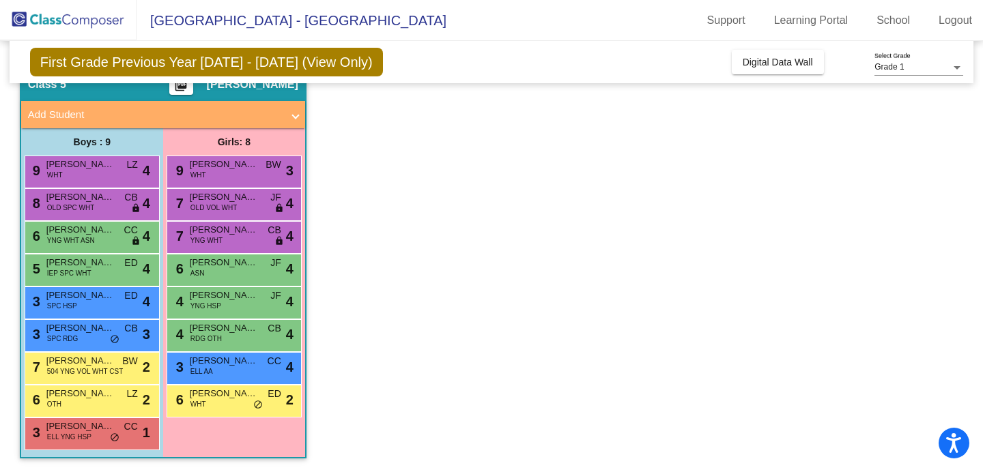
click at [214, 270] on div "6 Kathryn Chow ASN JF lock do_not_disturb_alt 4" at bounding box center [234, 269] width 130 height 28
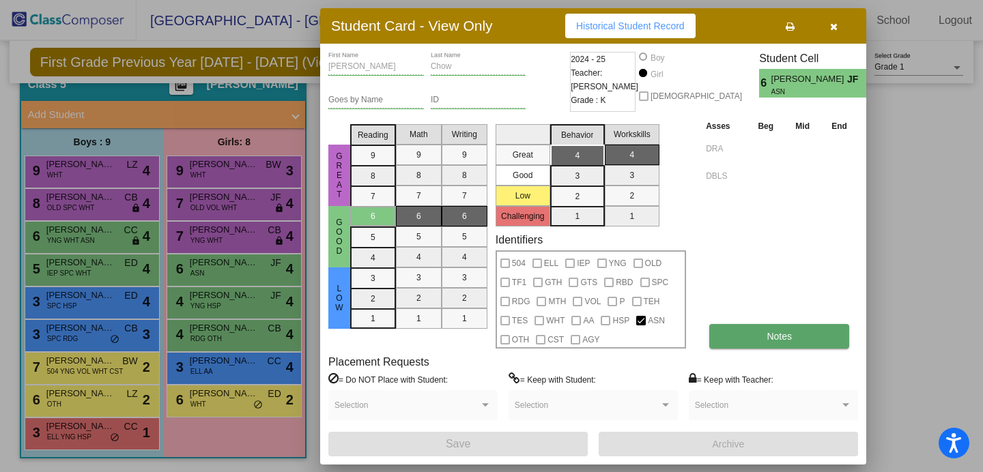
click at [776, 334] on span "Notes" at bounding box center [778, 336] width 25 height 11
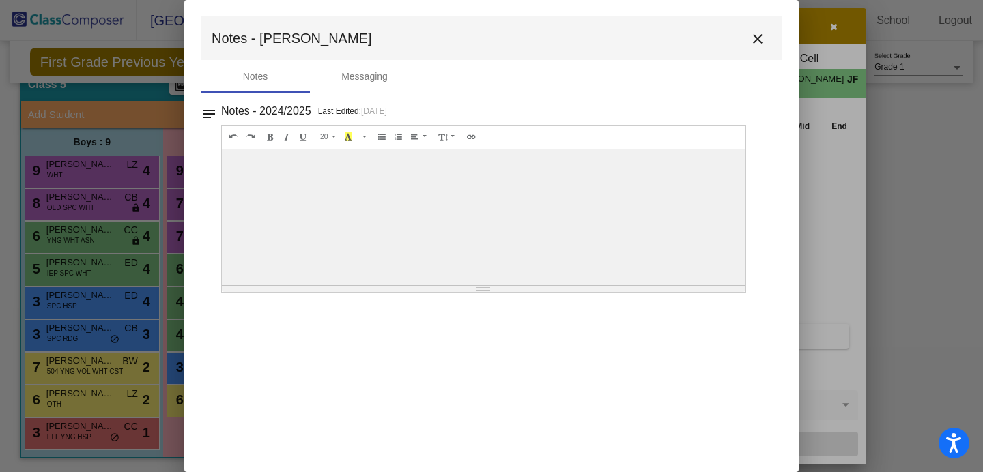
click at [759, 39] on mat-icon "close" at bounding box center [757, 39] width 16 height 16
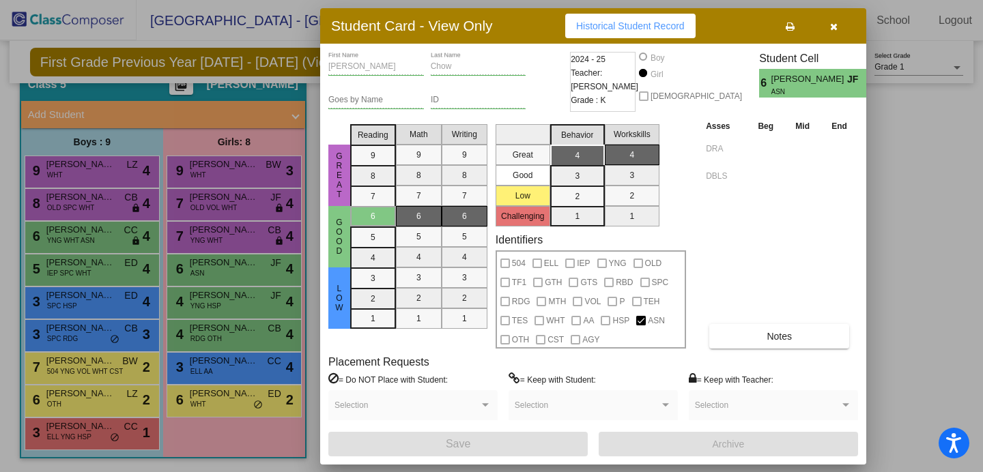
click at [217, 306] on div at bounding box center [491, 236] width 983 height 472
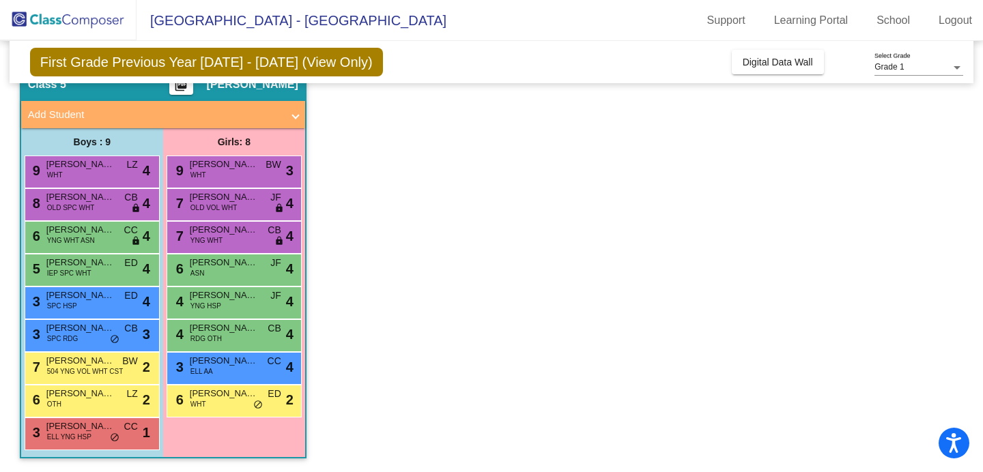
click at [217, 306] on span "YNG HSP" at bounding box center [205, 306] width 31 height 10
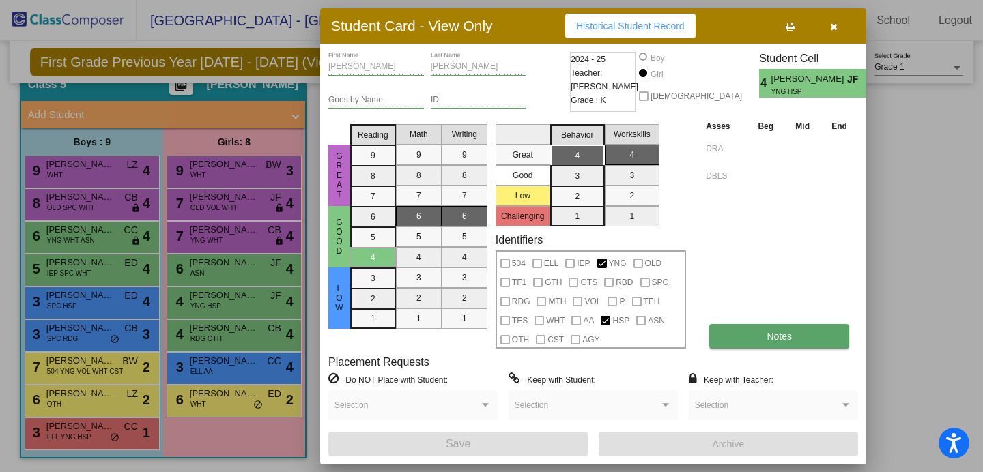
click at [758, 339] on button "Notes" at bounding box center [779, 336] width 140 height 25
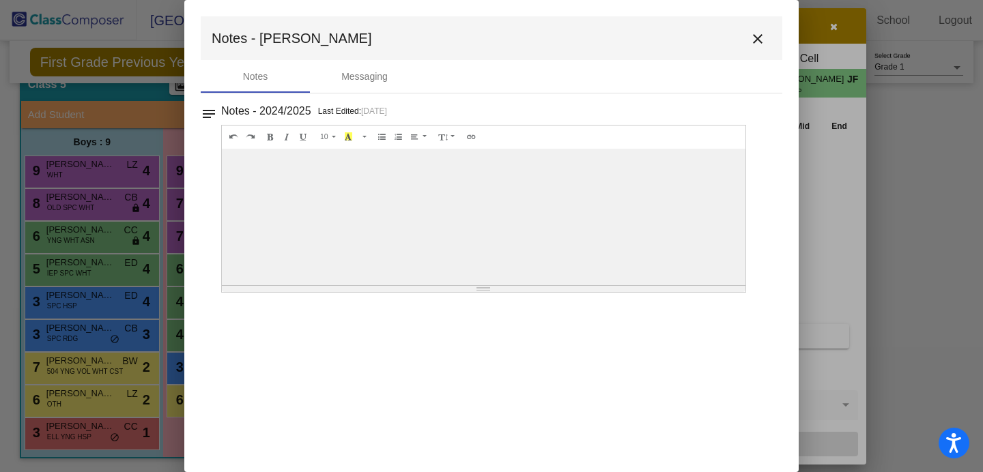
click at [758, 38] on mat-icon "close" at bounding box center [757, 39] width 16 height 16
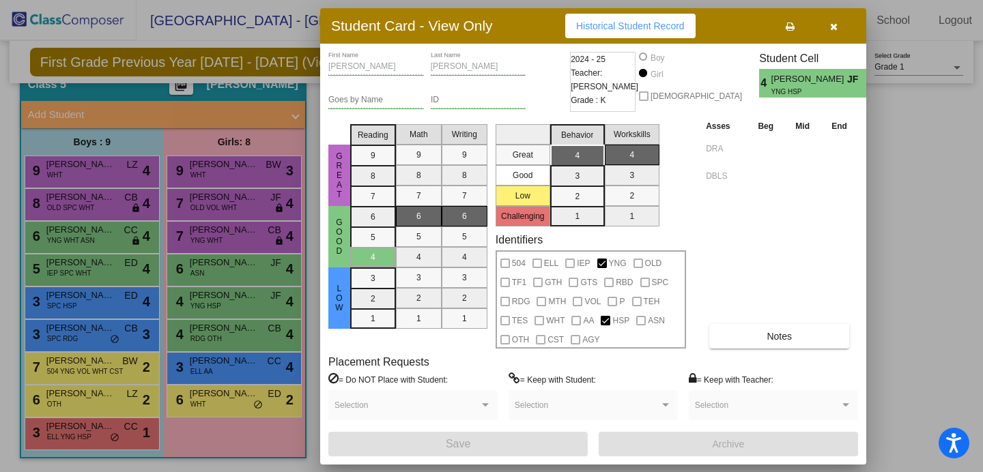
click at [221, 334] on div at bounding box center [491, 236] width 983 height 472
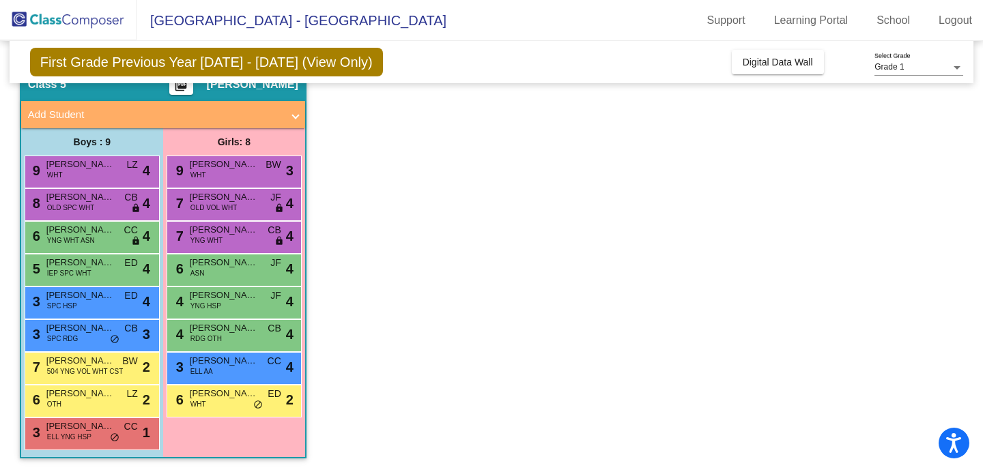
click at [221, 334] on div "4 Jenevieve Bajkowski RDG OTH CB lock do_not_disturb_alt 4" at bounding box center [234, 334] width 130 height 28
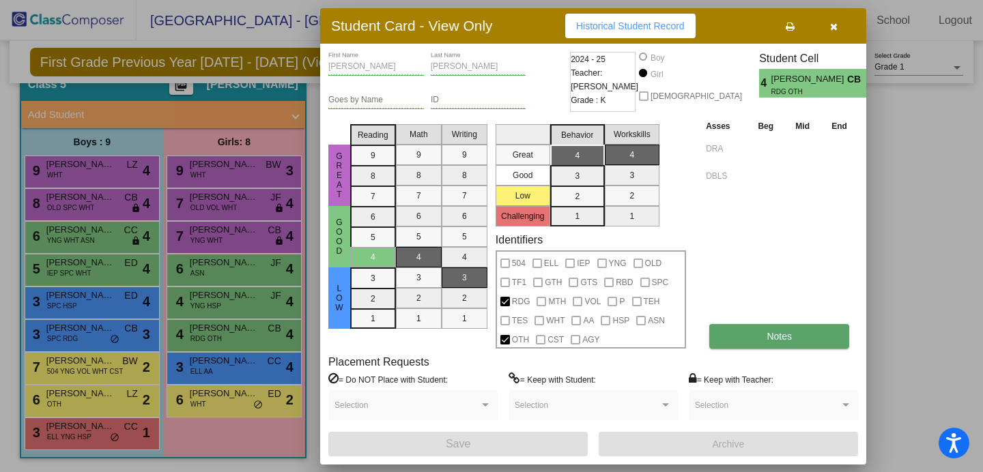
click at [778, 341] on span "Notes" at bounding box center [778, 336] width 25 height 11
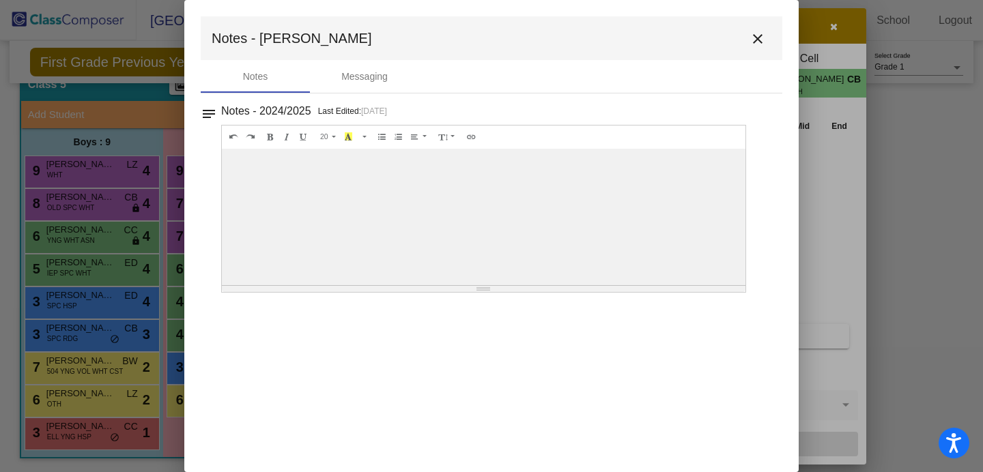
click at [755, 38] on mat-icon "close" at bounding box center [757, 39] width 16 height 16
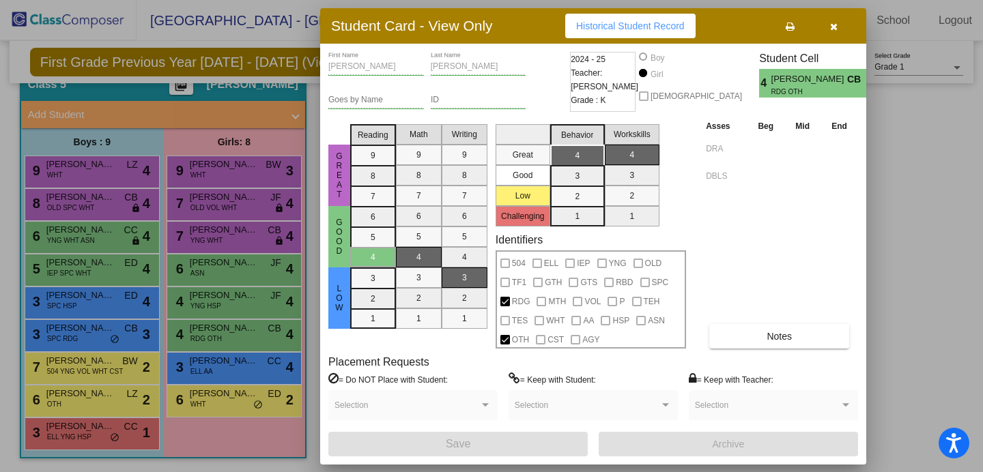
click at [215, 372] on div at bounding box center [491, 236] width 983 height 472
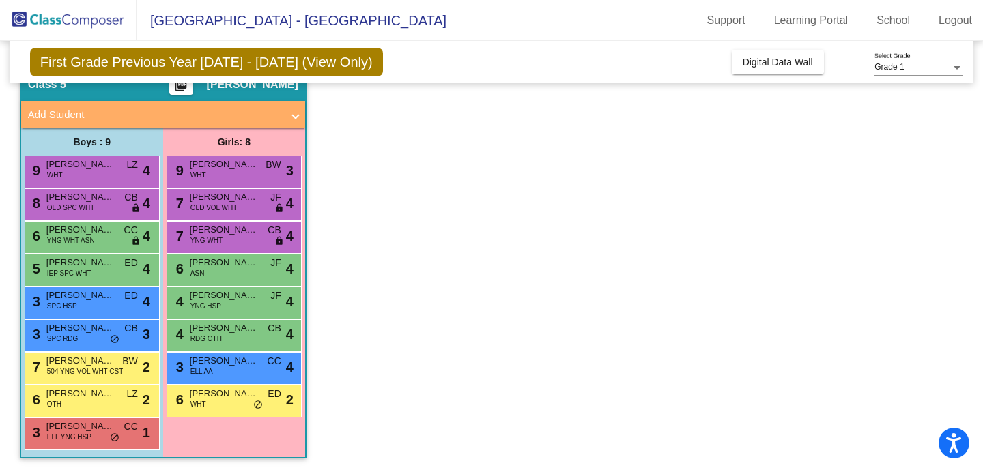
click at [215, 372] on div "3 Yami Alemayehu ELL AA CC lock do_not_disturb_alt 4" at bounding box center [234, 367] width 130 height 28
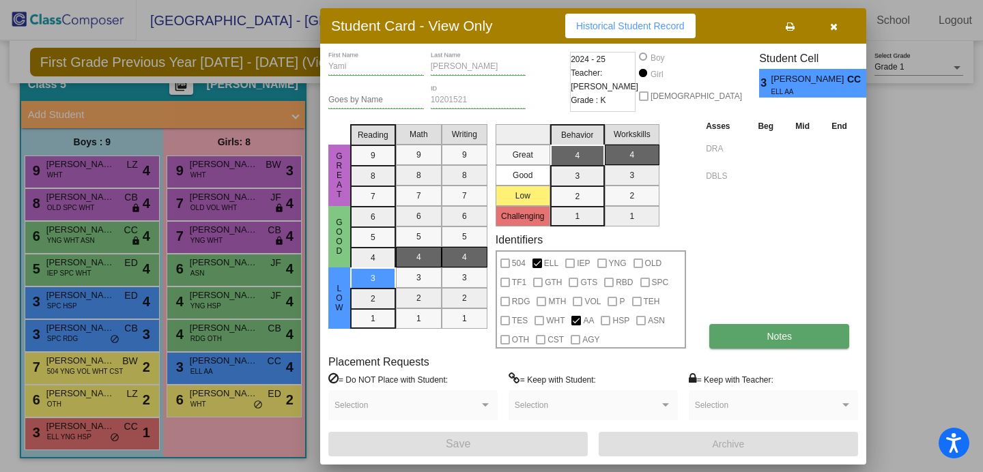
click at [783, 334] on span "Notes" at bounding box center [778, 336] width 25 height 11
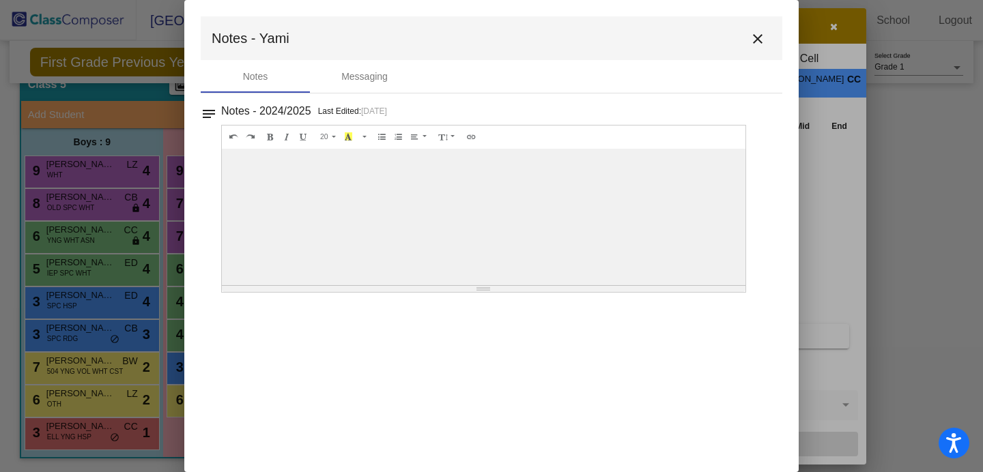
click at [758, 35] on mat-icon "close" at bounding box center [757, 39] width 16 height 16
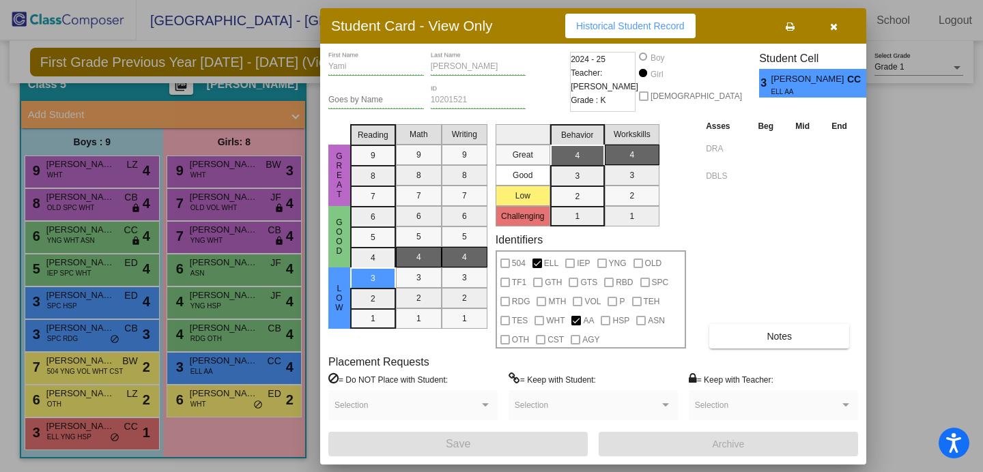
click at [199, 401] on div at bounding box center [491, 236] width 983 height 472
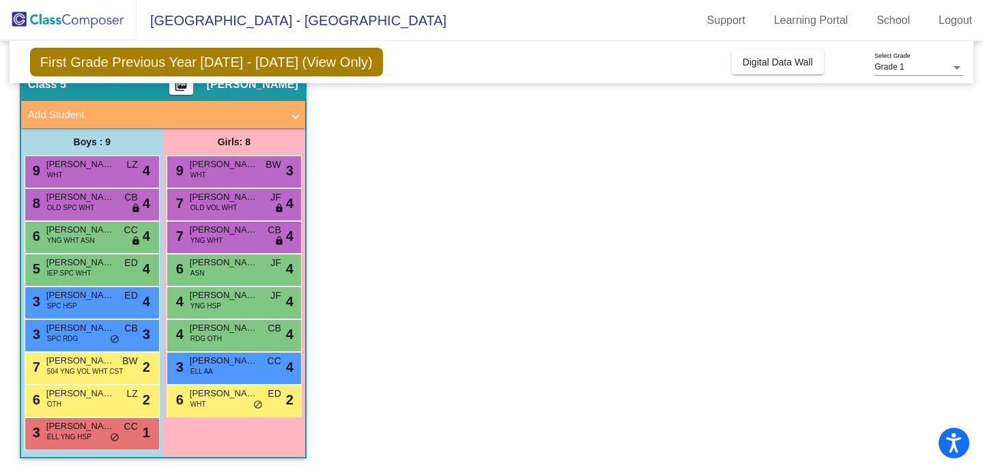
click at [199, 401] on span "WHT" at bounding box center [198, 404] width 16 height 10
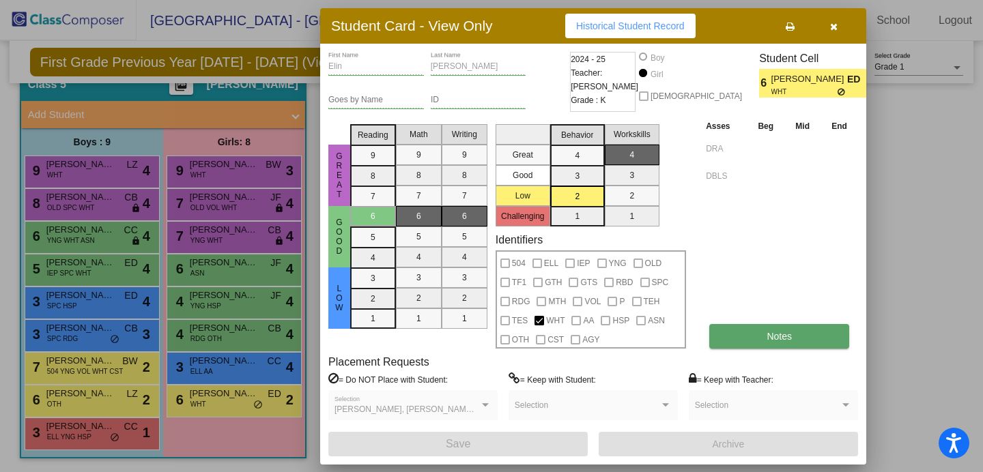
click at [766, 335] on span "Notes" at bounding box center [778, 336] width 25 height 11
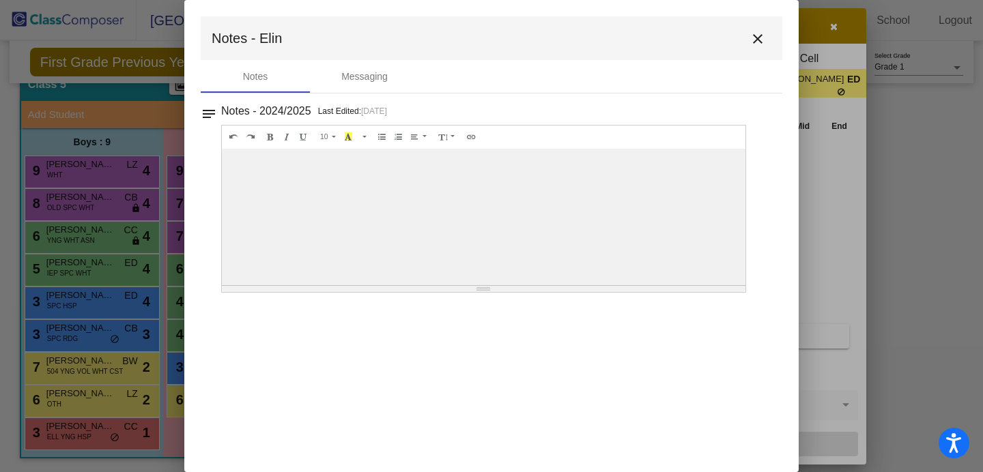
click at [757, 40] on mat-icon "close" at bounding box center [757, 39] width 16 height 16
